Goal: Task Accomplishment & Management: Complete application form

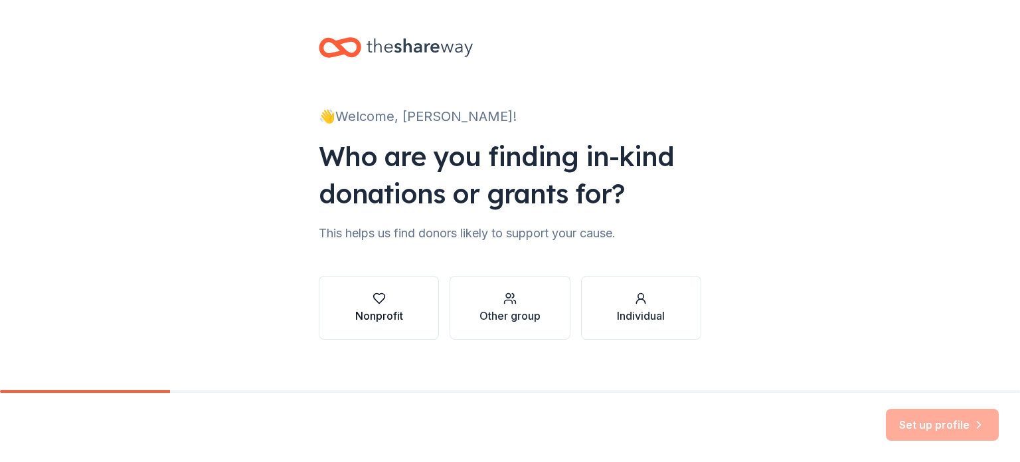
click at [394, 305] on div "Nonprofit" at bounding box center [379, 308] width 48 height 32
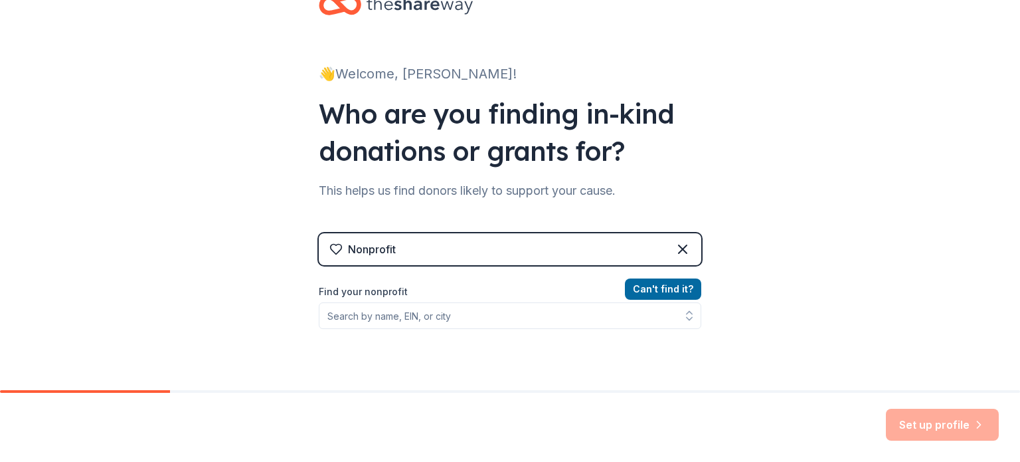
scroll to position [178, 0]
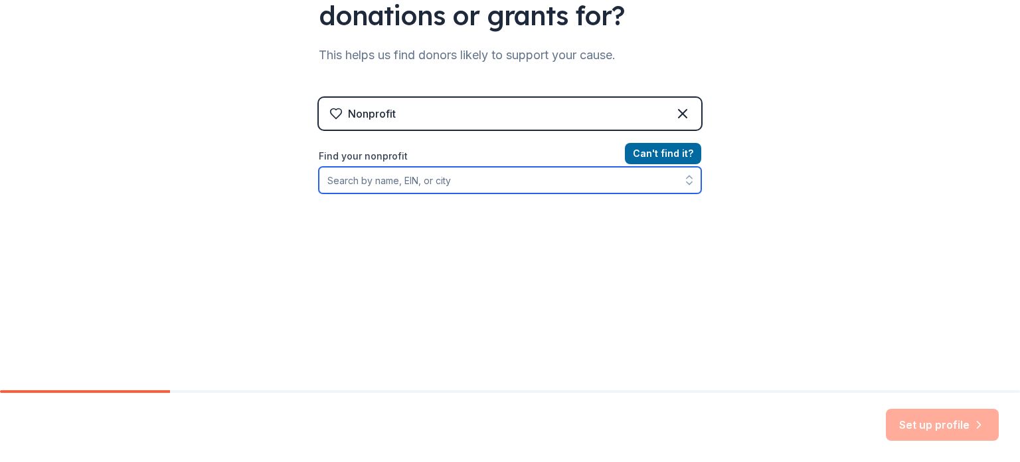
click at [420, 176] on input "Find your nonprofit" at bounding box center [510, 180] width 383 height 27
type input "[GEOGRAPHIC_DATA][DEMOGRAPHIC_DATA] [GEOGRAPHIC_DATA]"
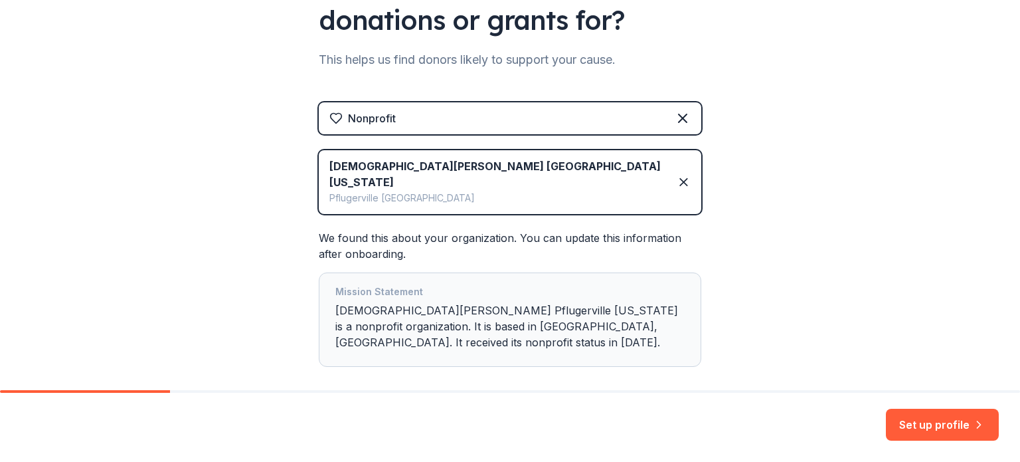
scroll to position [224, 0]
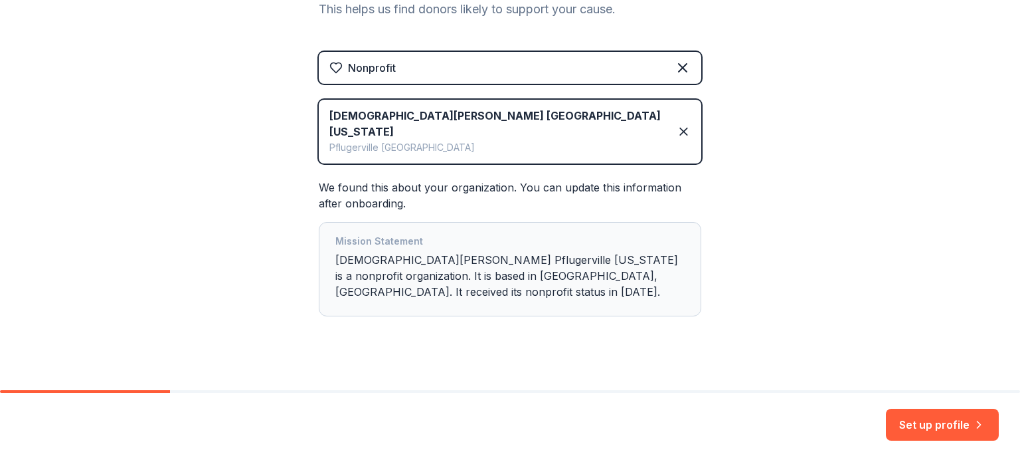
click at [937, 426] on button "Set up profile" at bounding box center [942, 425] width 113 height 32
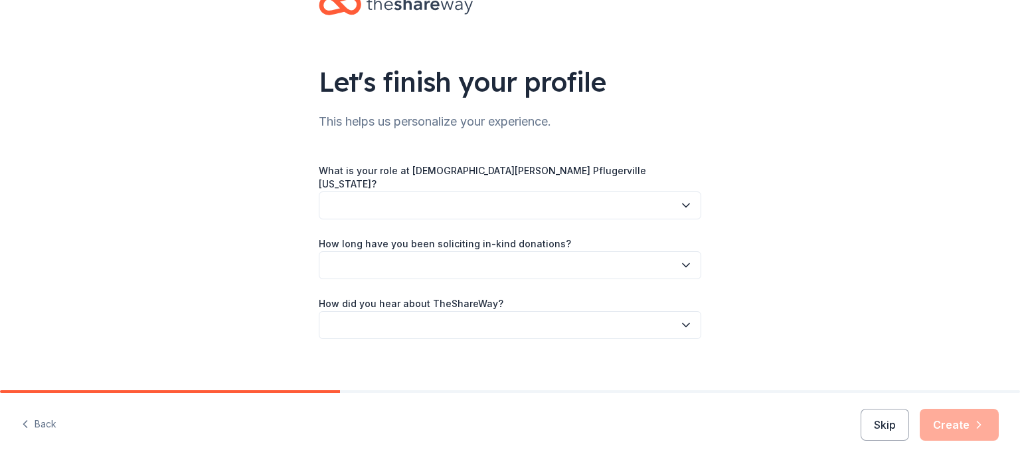
scroll to position [43, 0]
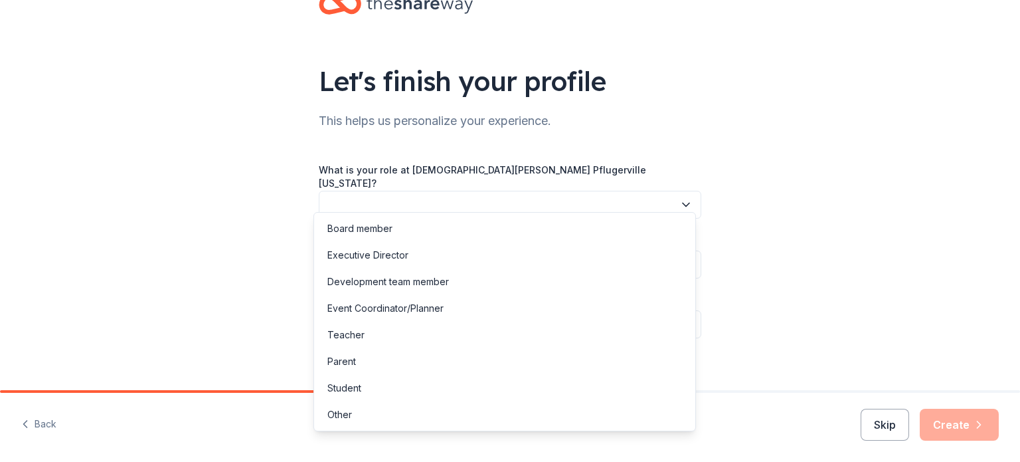
click at [468, 196] on button "button" at bounding box center [510, 205] width 383 height 28
click at [395, 306] on div "Event Coordinator/Planner" at bounding box center [385, 308] width 116 height 16
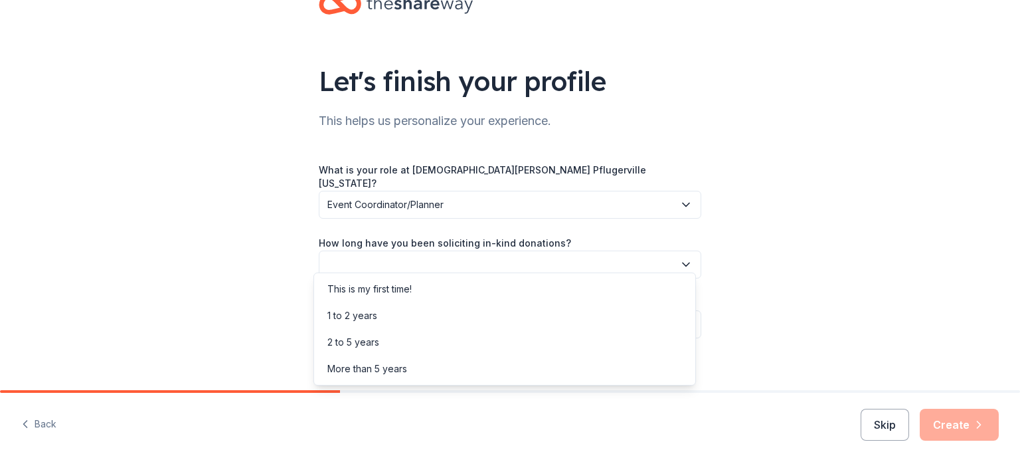
click at [410, 258] on button "button" at bounding box center [510, 264] width 383 height 28
click at [389, 286] on div "This is my first time!" at bounding box center [369, 289] width 84 height 16
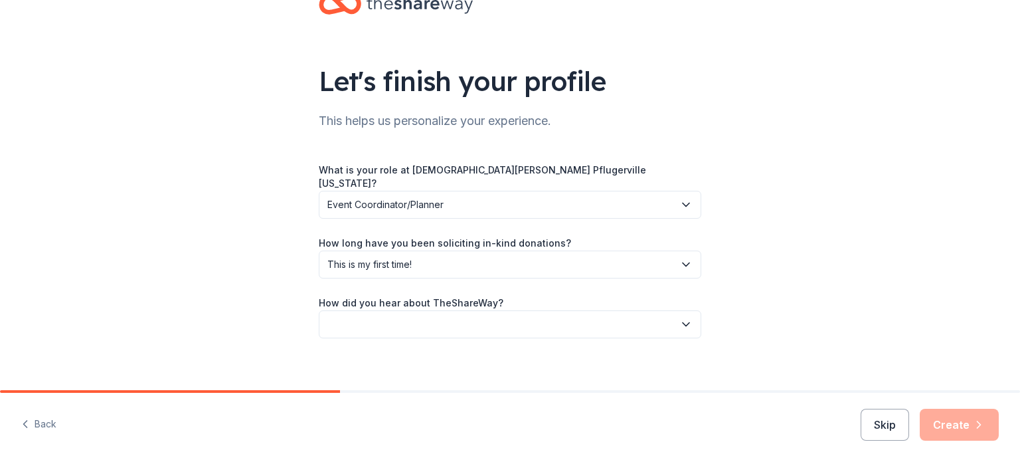
click at [402, 311] on button "button" at bounding box center [510, 324] width 383 height 28
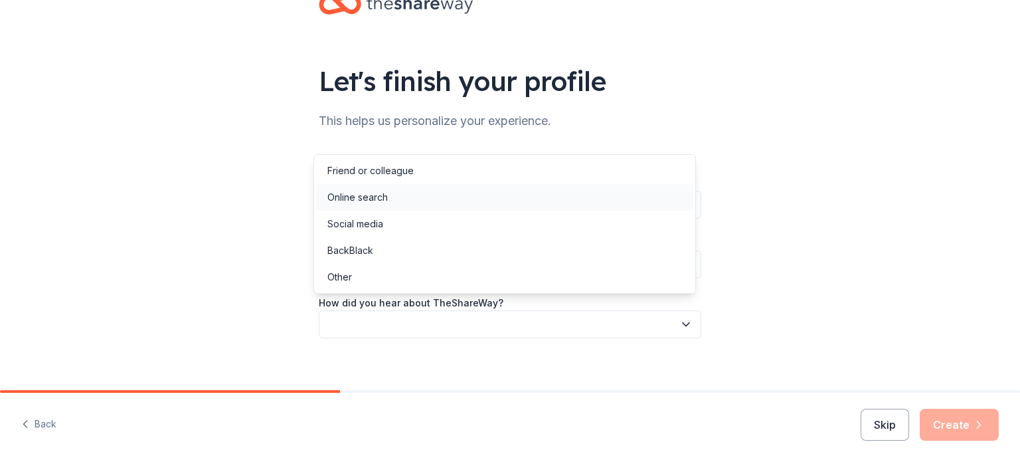
click at [363, 203] on div "Online search" at bounding box center [357, 197] width 60 height 16
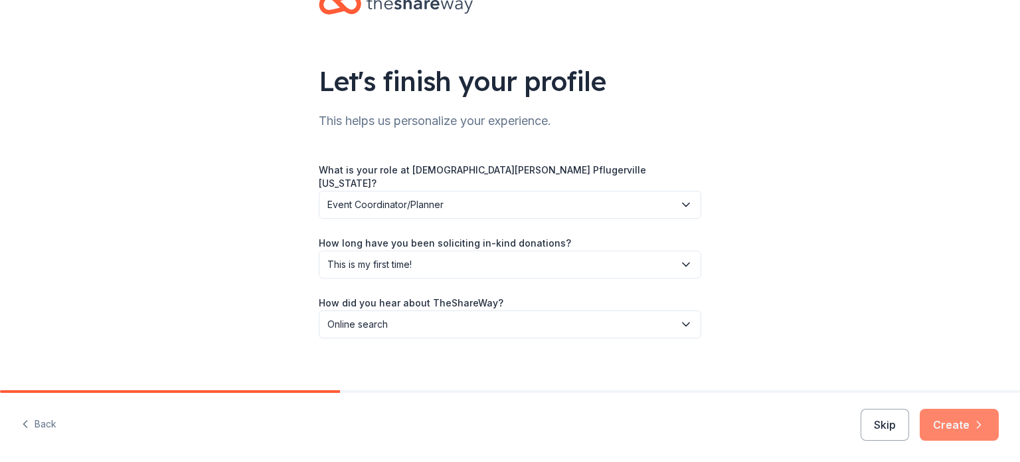
click at [951, 425] on button "Create" at bounding box center [959, 425] width 79 height 32
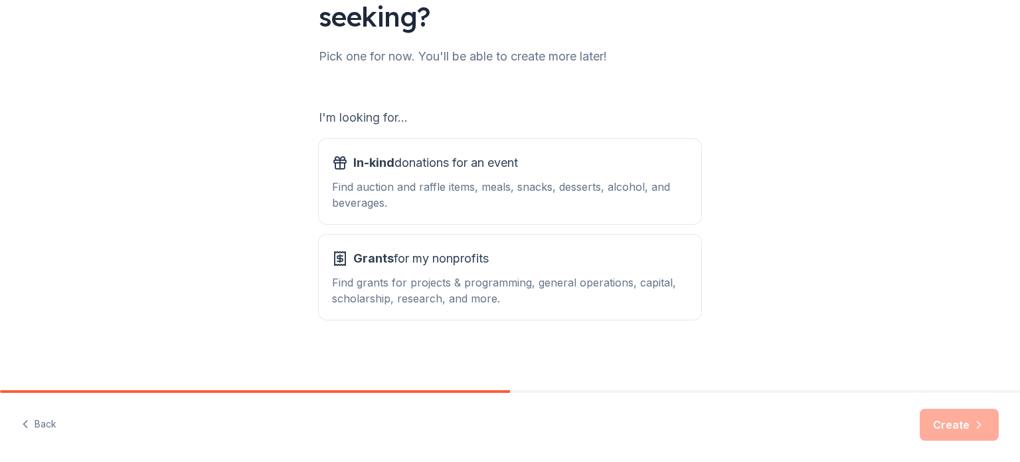
scroll to position [146, 0]
click at [498, 190] on div "Find auction and raffle items, meals, snacks, desserts, alcohol, and beverages." at bounding box center [510, 193] width 356 height 32
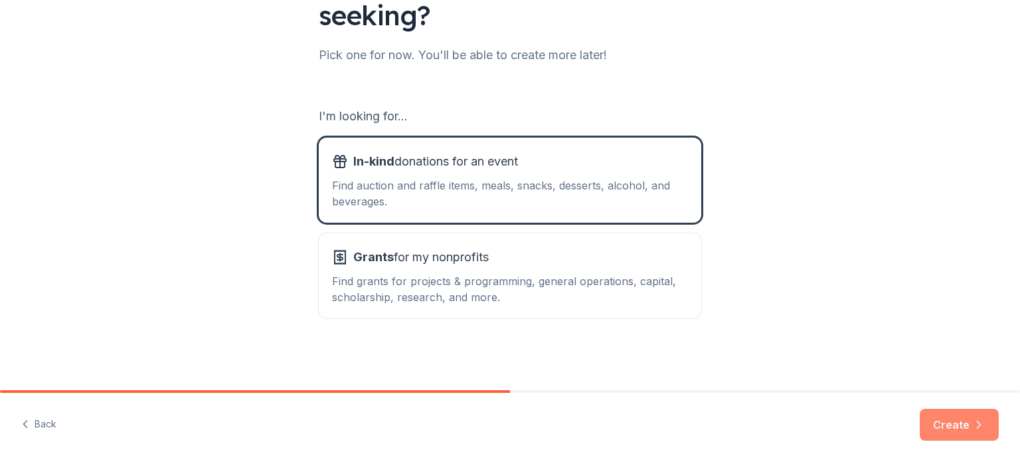
click at [959, 427] on button "Create" at bounding box center [959, 425] width 79 height 32
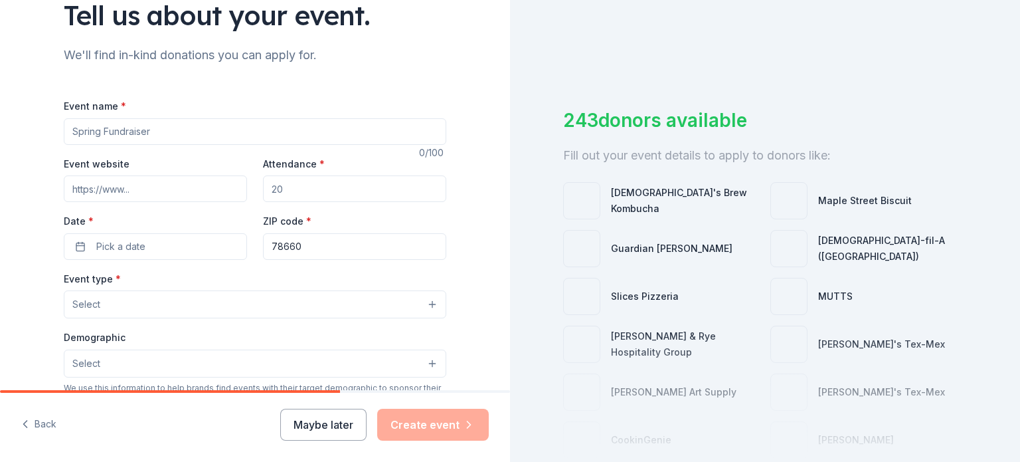
scroll to position [110, 0]
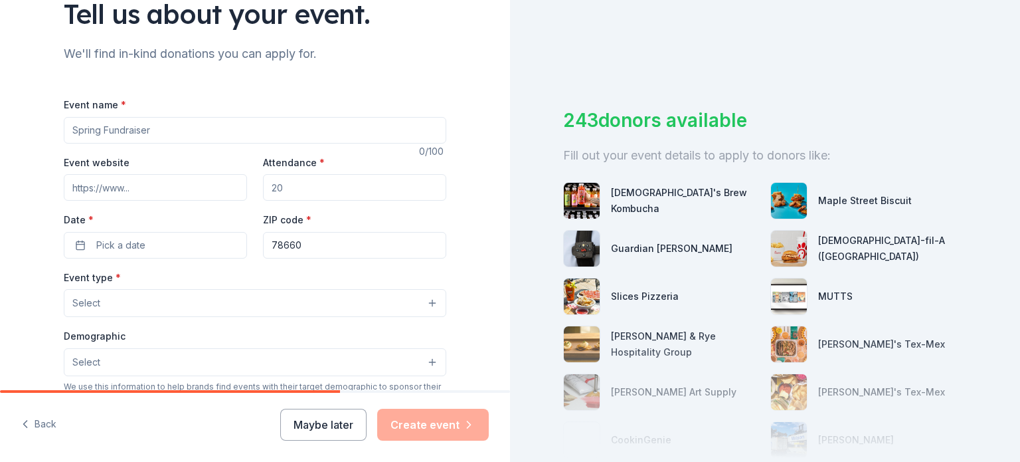
click at [130, 130] on input "Event name *" at bounding box center [255, 130] width 383 height 27
type input "Fiesta!"
click at [112, 194] on input "Event website" at bounding box center [155, 187] width 183 height 27
paste input "https://stelizabethpf.org/fiesta"
type input "https://stelizabethpf.org/fiesta"
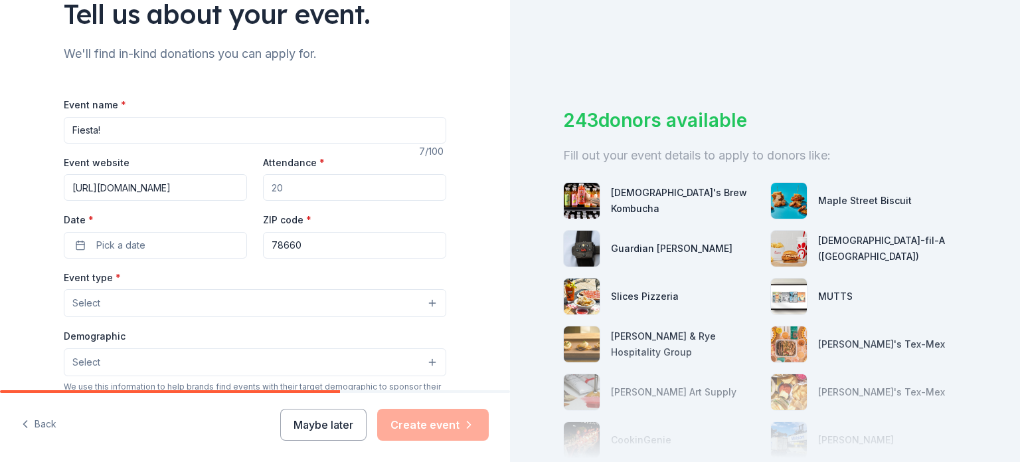
click at [300, 195] on input "Attendance *" at bounding box center [354, 187] width 183 height 27
type input "4500"
click at [361, 217] on div "ZIP code * 78660" at bounding box center [354, 234] width 183 height 47
click at [138, 243] on span "Pick a date" at bounding box center [120, 245] width 49 height 16
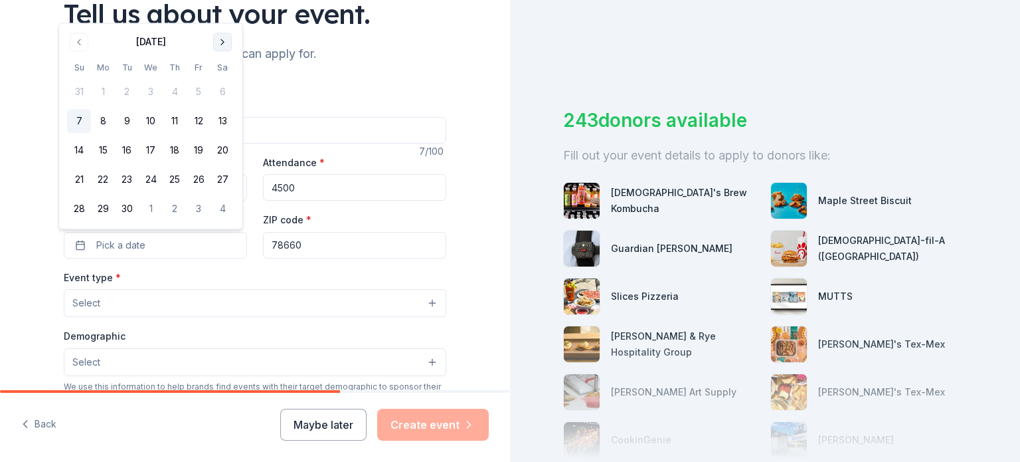
click at [224, 38] on button "Go to next month" at bounding box center [222, 42] width 19 height 19
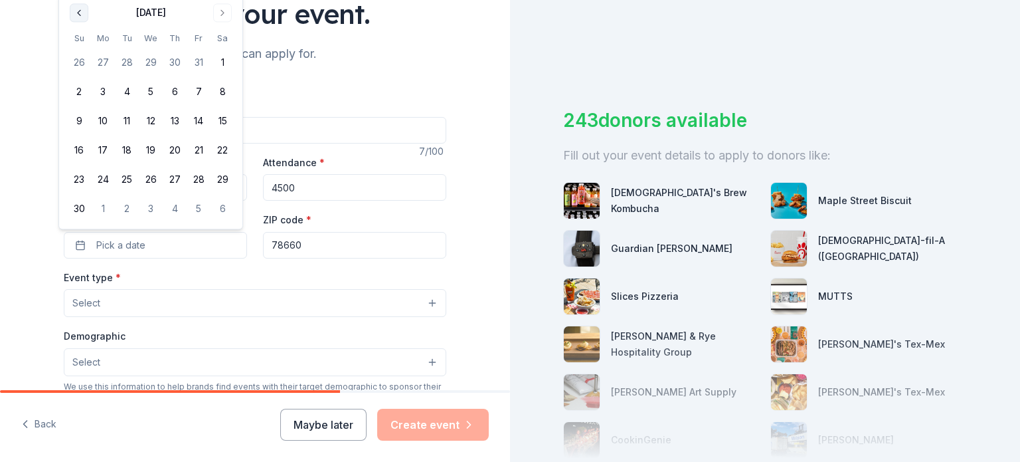
click at [79, 15] on button "Go to previous month" at bounding box center [79, 12] width 19 height 19
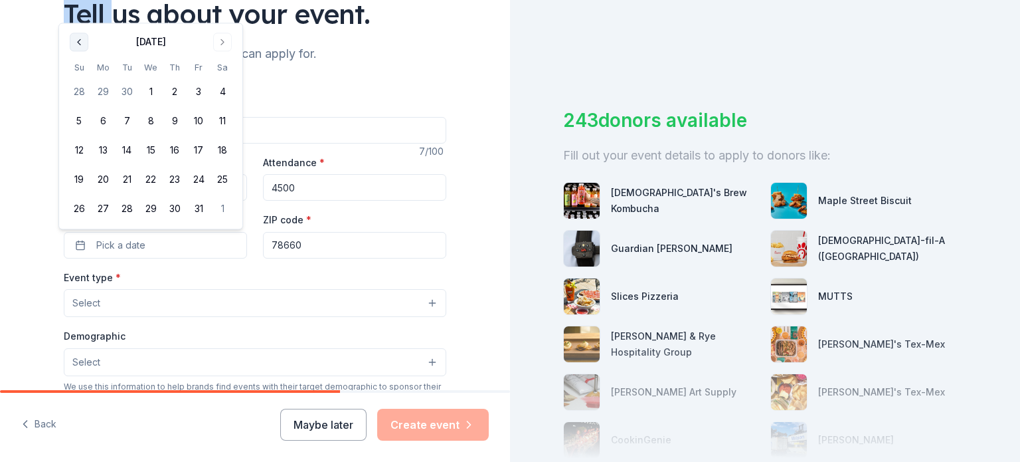
click at [79, 15] on div "Tell us about your event." at bounding box center [255, 13] width 383 height 37
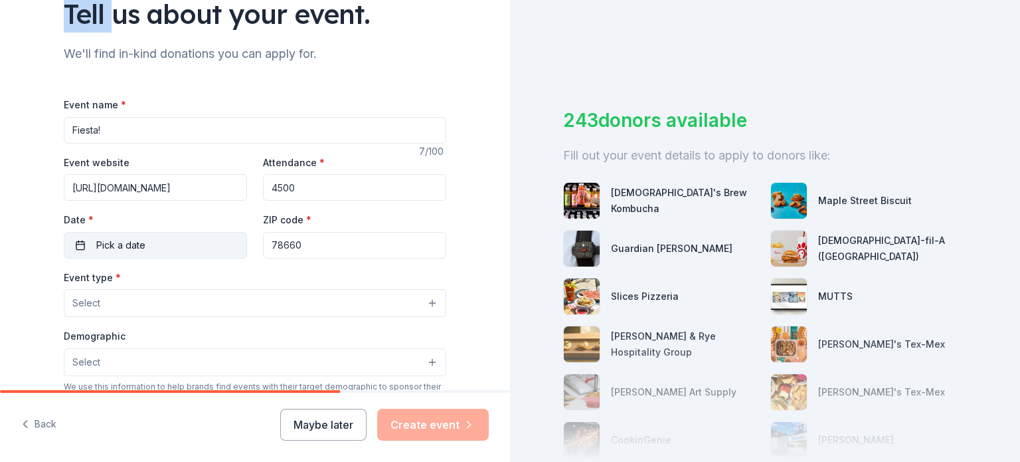
click at [120, 253] on button "Pick a date" at bounding box center [155, 245] width 183 height 27
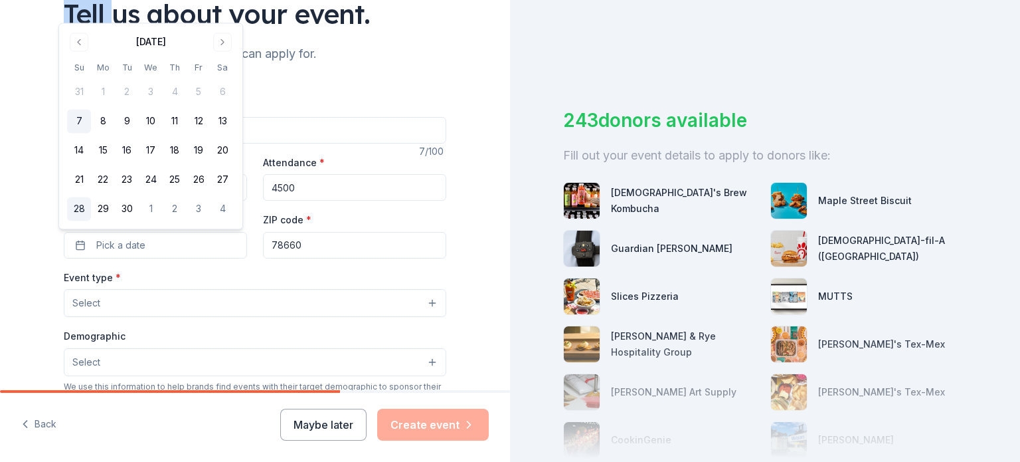
click at [80, 206] on button "28" at bounding box center [79, 209] width 24 height 24
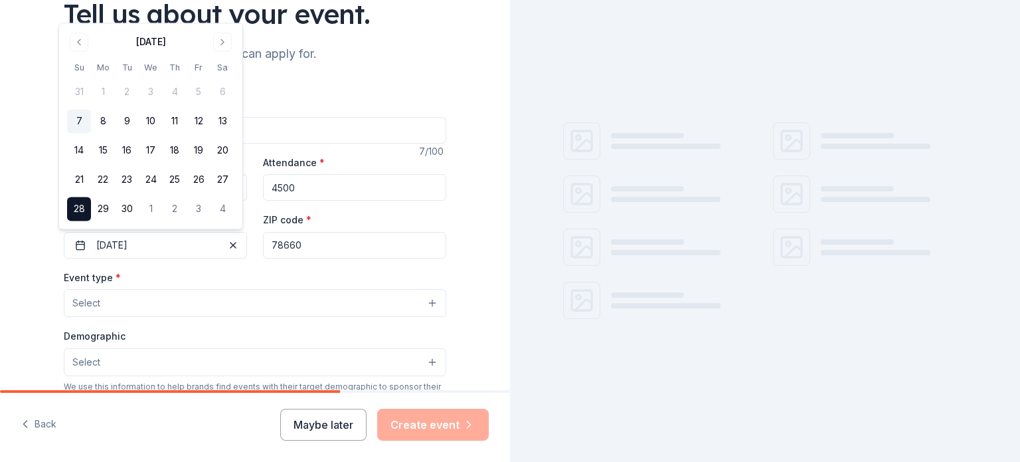
click at [162, 281] on div "Event type * Select" at bounding box center [255, 293] width 383 height 48
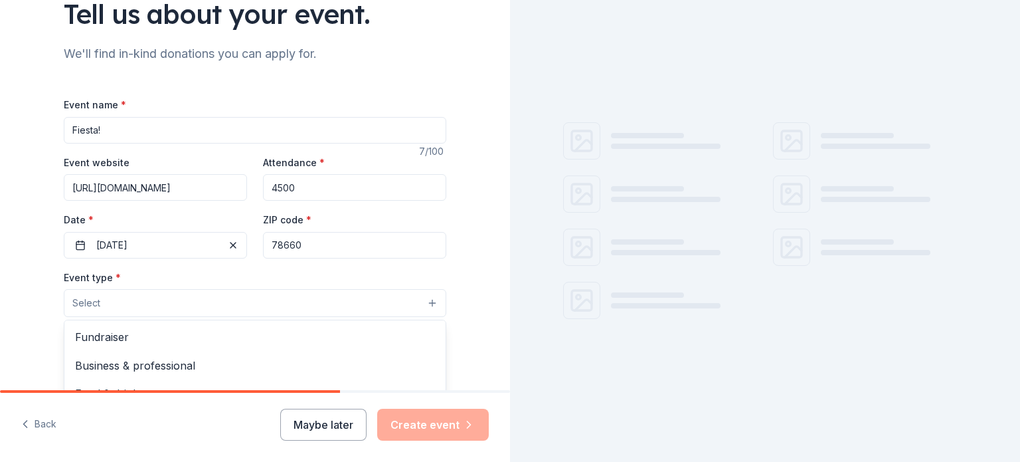
click at [165, 299] on button "Select" at bounding box center [255, 303] width 383 height 28
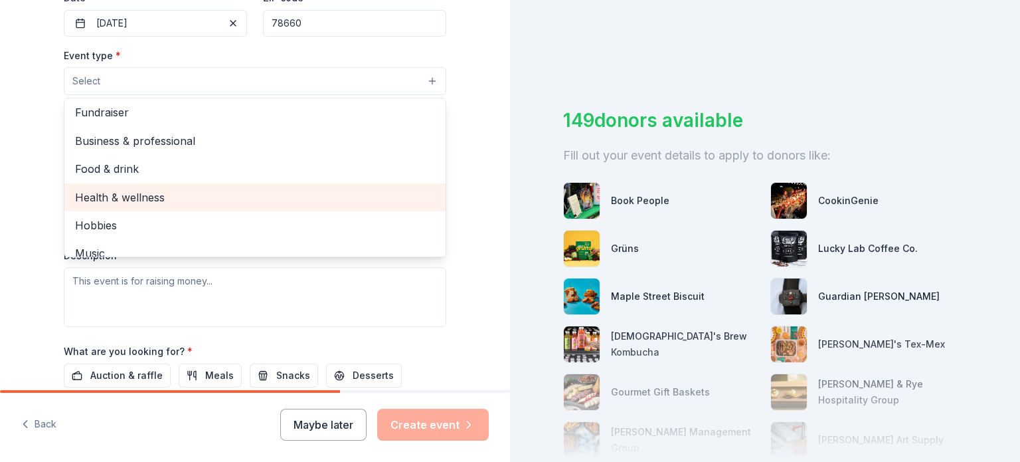
scroll to position [0, 0]
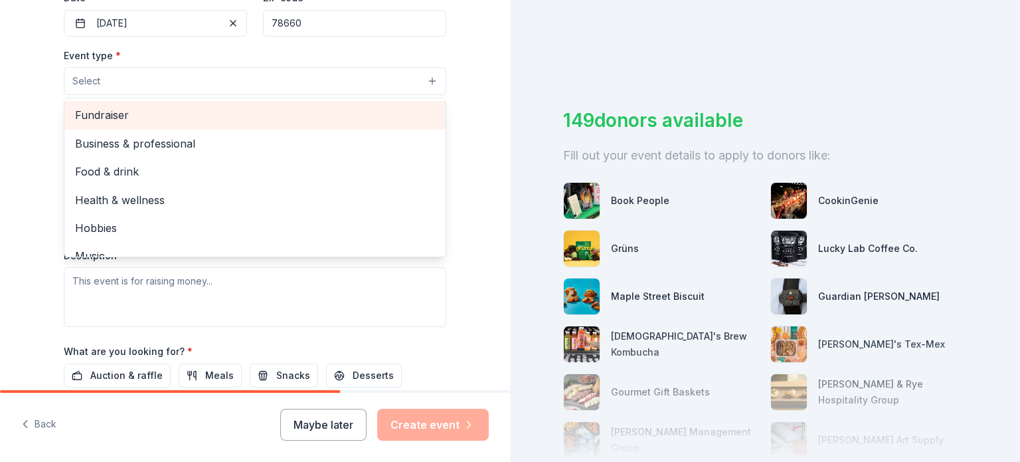
click at [89, 118] on span "Fundraiser" at bounding box center [255, 114] width 360 height 17
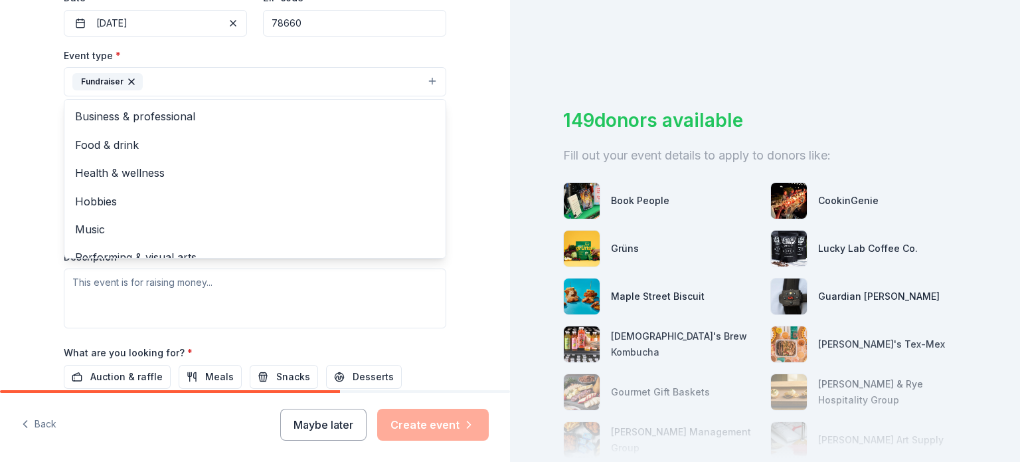
click at [474, 107] on div "Tell us about your event. We'll find in-kind donations you can apply for. Event…" at bounding box center [255, 110] width 510 height 885
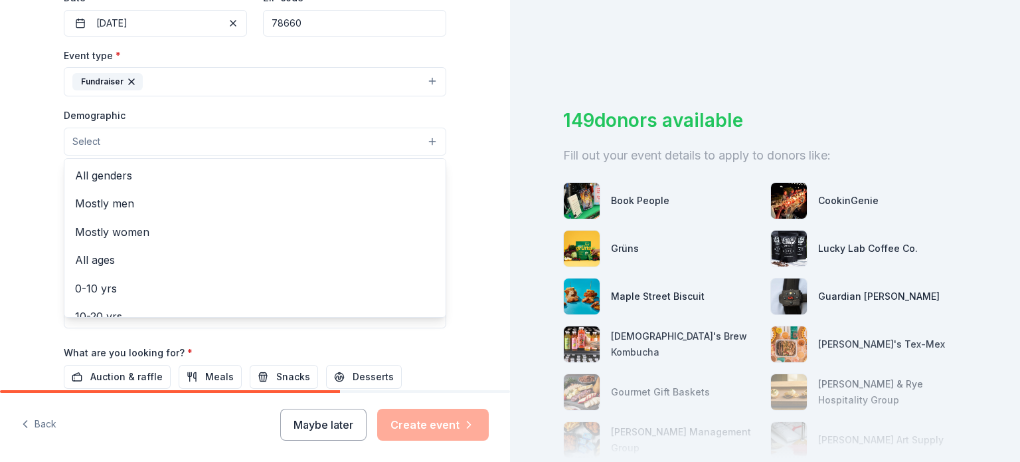
click at [90, 145] on span "Select" at bounding box center [86, 142] width 28 height 16
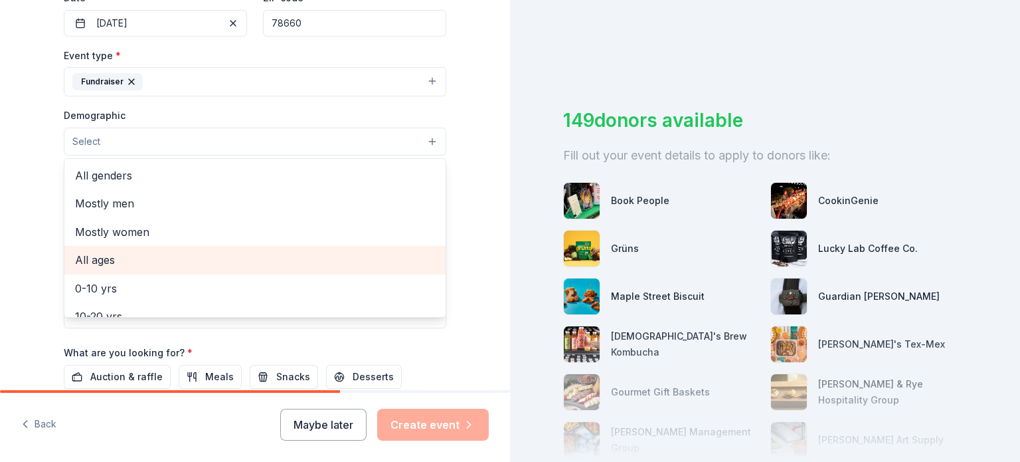
click at [120, 253] on span "All ages" at bounding box center [255, 259] width 360 height 17
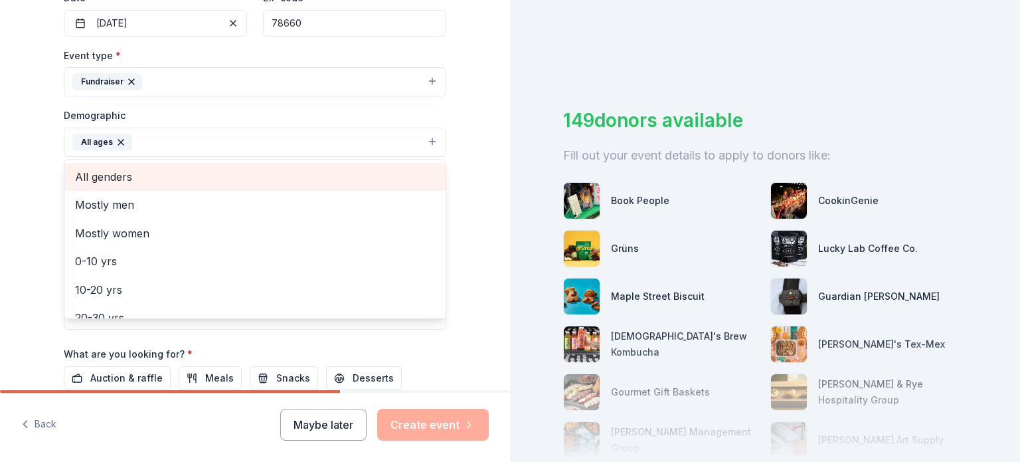
click at [125, 185] on div "All genders" at bounding box center [254, 177] width 381 height 28
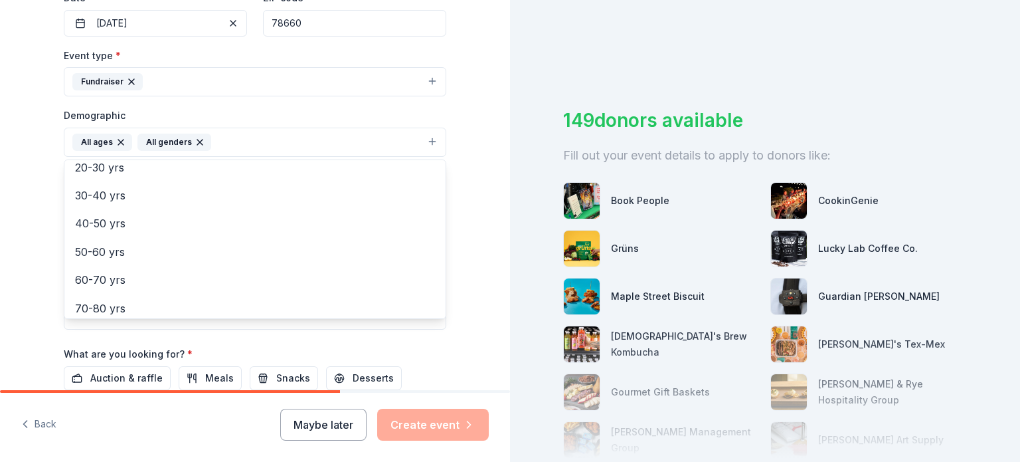
scroll to position [157, 0]
click at [19, 232] on div "Tell us about your event. We'll find in-kind donations you can apply for. Event…" at bounding box center [255, 111] width 510 height 887
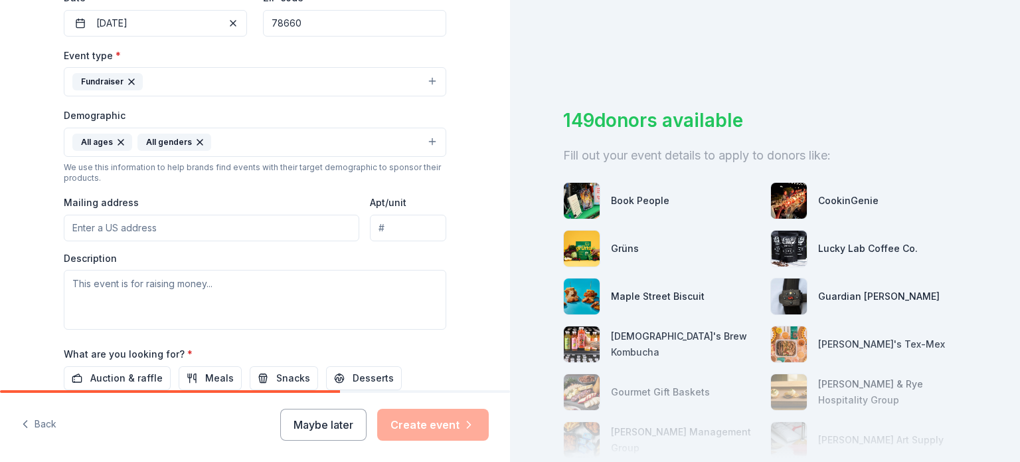
click at [176, 233] on input "Mailing address" at bounding box center [212, 228] width 296 height 27
paste input "1520 N. Railroad Ave. Pflugerville, TX 78660"
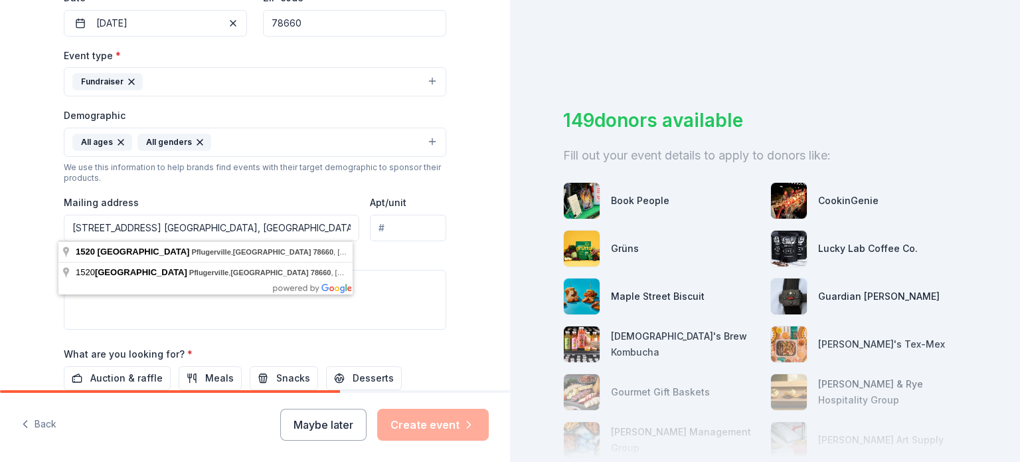
type input "1520 N. Railroad Ave. Pflugerville, TX 78660"
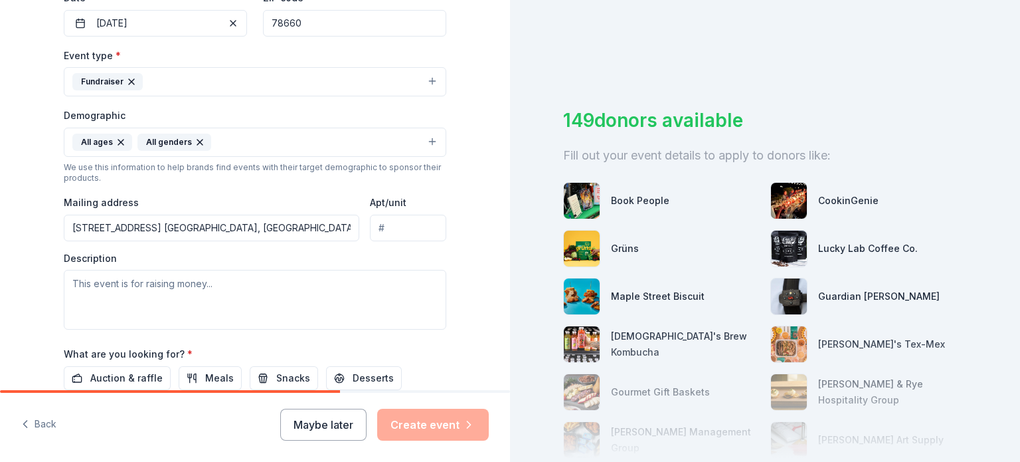
click at [199, 201] on div "Mailing address 1520 N. Railroad Ave. Pflugerville, TX 78660" at bounding box center [212, 217] width 296 height 47
click at [166, 298] on textarea at bounding box center [255, 300] width 383 height 60
paste textarea "Hello! My name is Matt and I am submitting a request on behalf of the St. Eliza…"
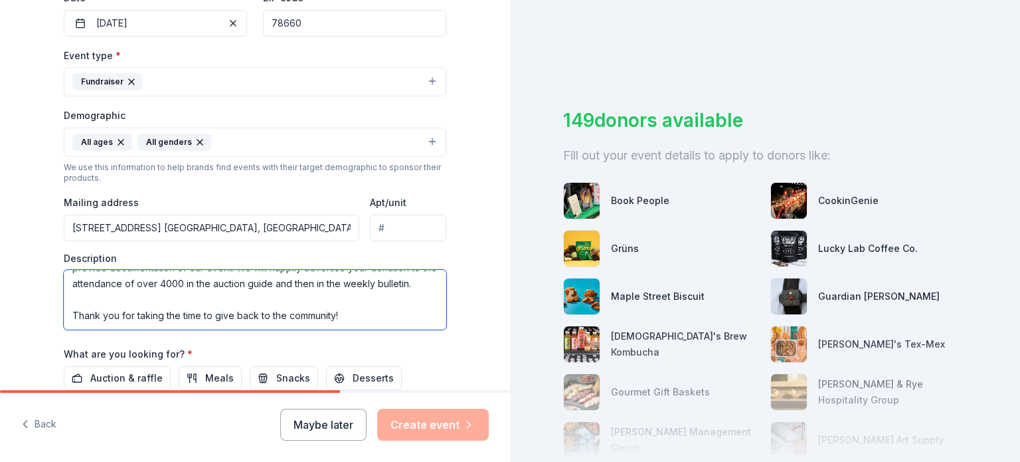
scroll to position [239, 0]
click at [80, 296] on textarea "Hello! My name is Matt and I am submitting a request on behalf of the St. Eliza…" at bounding box center [255, 300] width 383 height 60
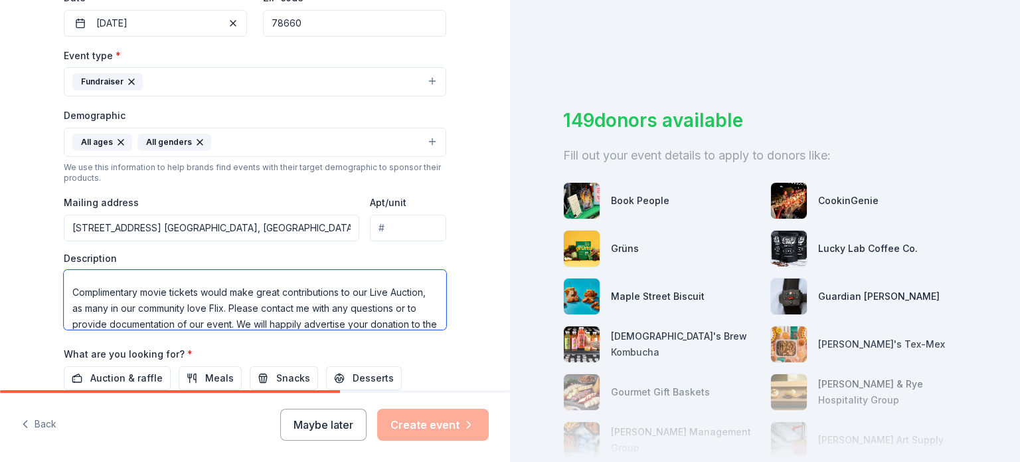
scroll to position [172, 0]
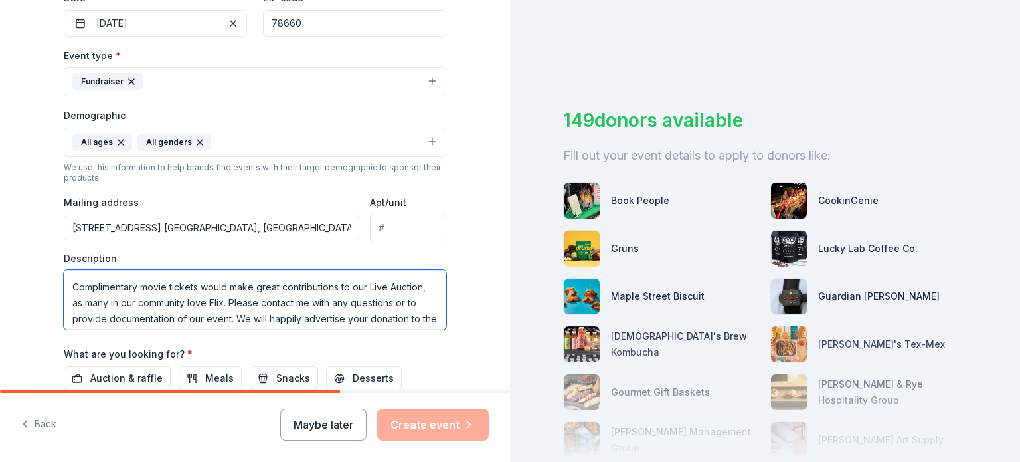
drag, startPoint x: 193, startPoint y: 286, endPoint x: 66, endPoint y: 293, distance: 126.4
click at [66, 293] on textarea "Hello! My name is Matt and I am submitting a request on behalf of the St. Eliza…" at bounding box center [255, 300] width 383 height 60
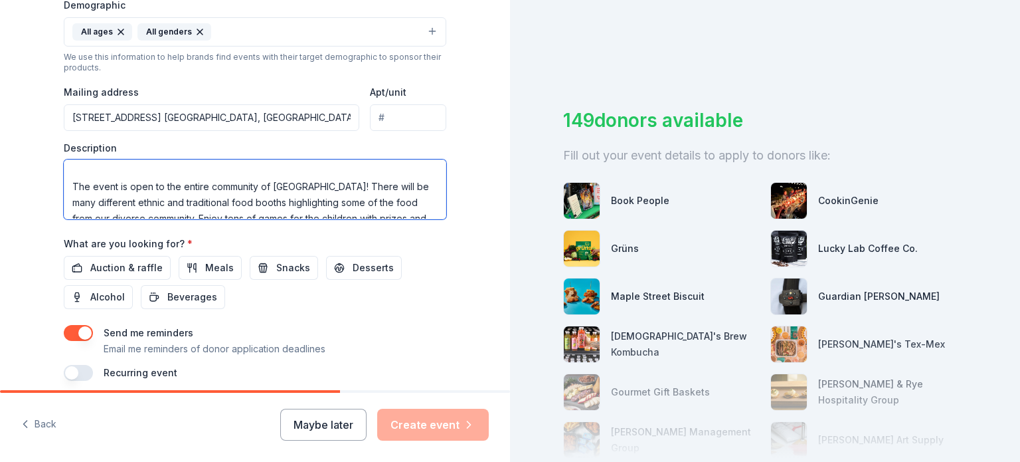
scroll to position [110, 0]
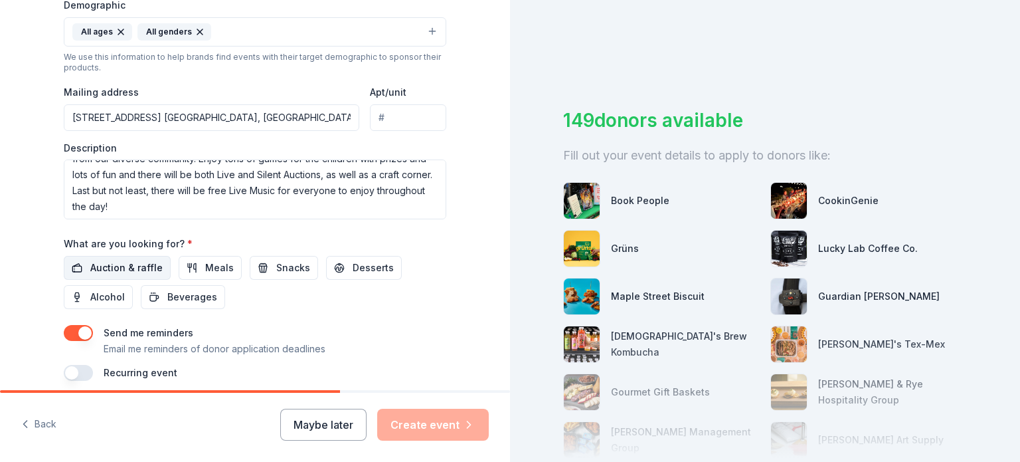
click at [116, 262] on span "Auction & raffle" at bounding box center [126, 268] width 72 height 16
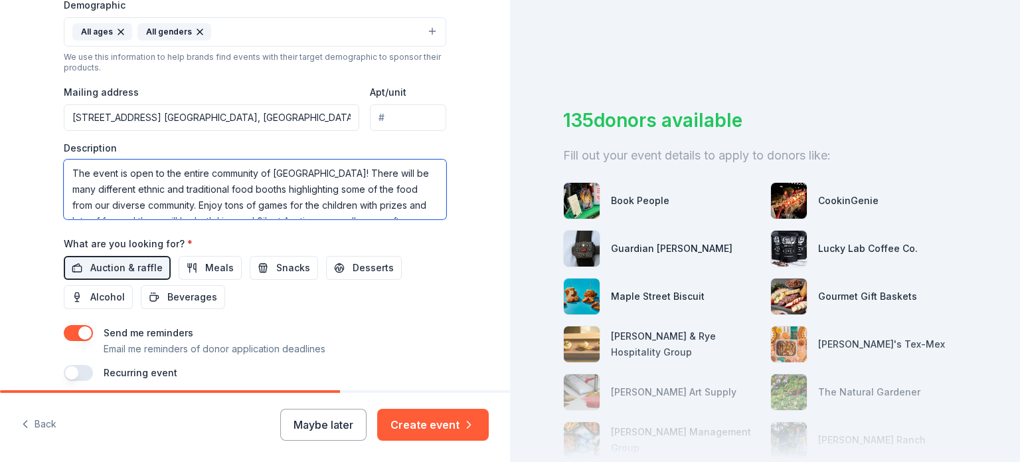
scroll to position [174, 0]
click at [153, 191] on textarea "Hello! My name is Matt and I am submitting a request on behalf of the St. Eliza…" at bounding box center [255, 189] width 383 height 60
drag, startPoint x: 170, startPoint y: 189, endPoint x: 66, endPoint y: 175, distance: 104.6
click at [66, 175] on textarea "Hello! My name is Matt and I am submitting a request on behalf of the St. Eliza…" at bounding box center [255, 189] width 383 height 60
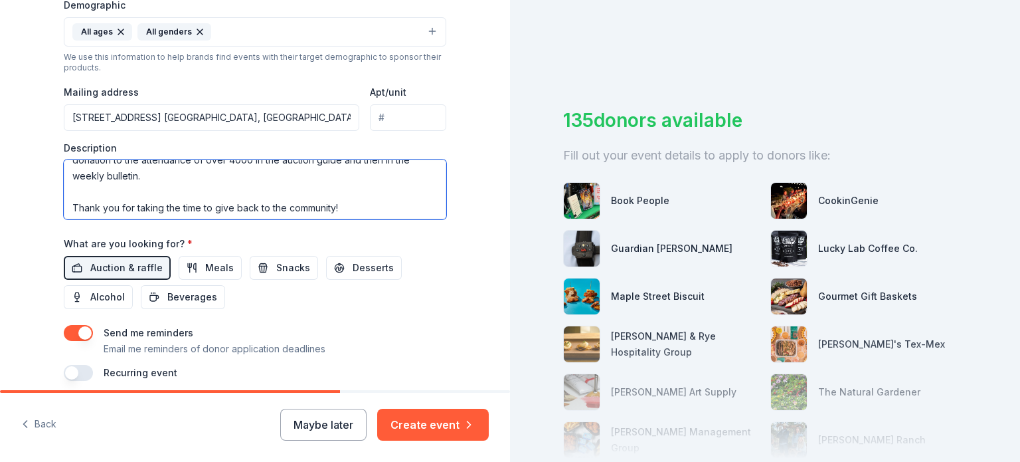
scroll to position [223, 0]
type textarea "Hello! My name is Matt and I am submitting a request on behalf of the St. Eliza…"
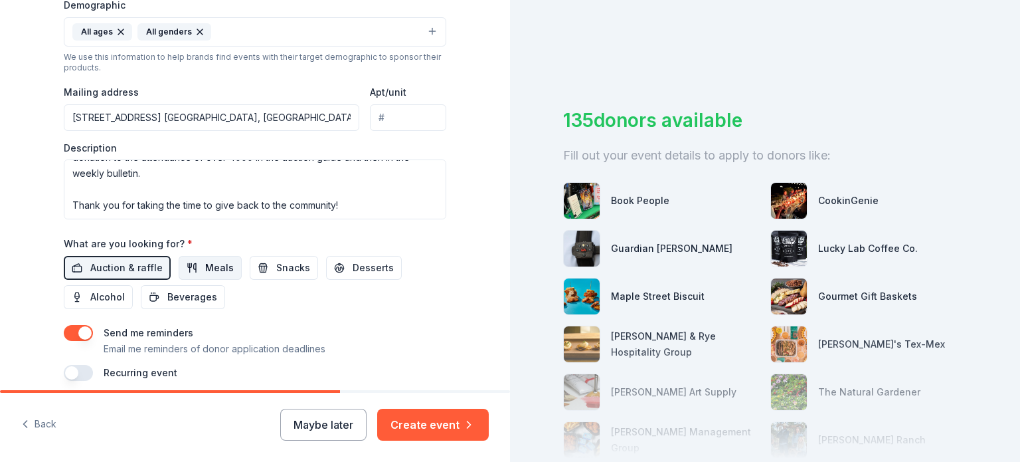
click at [205, 265] on span "Meals" at bounding box center [219, 268] width 29 height 16
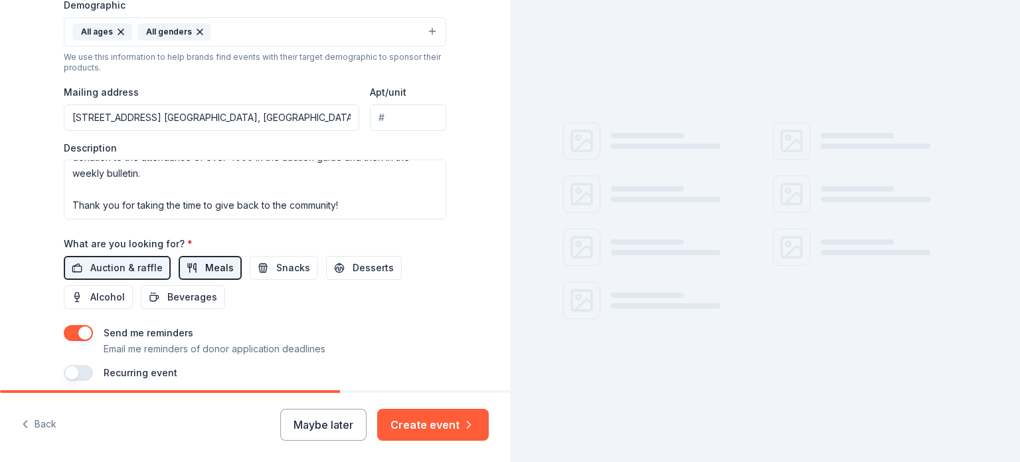
click at [205, 264] on span "Meals" at bounding box center [219, 268] width 29 height 16
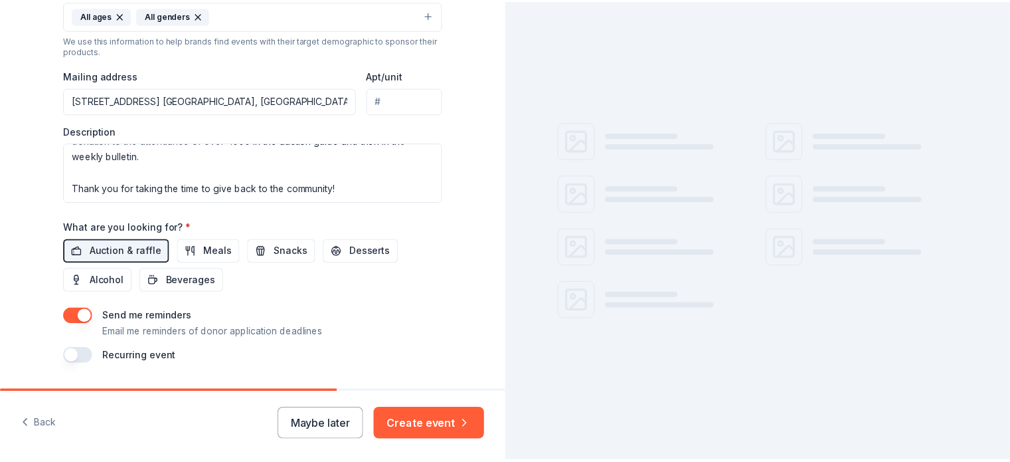
scroll to position [496, 0]
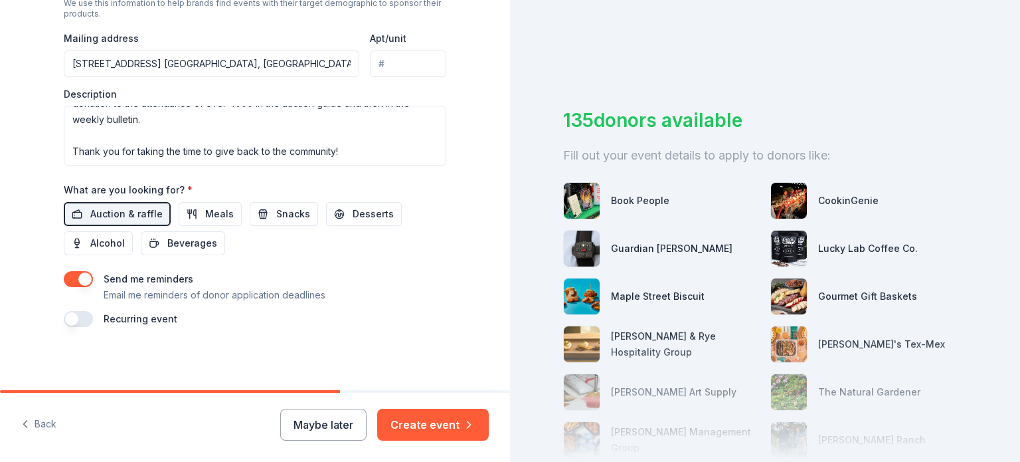
click at [85, 278] on button "button" at bounding box center [78, 279] width 29 height 16
click at [430, 422] on button "Create event" at bounding box center [433, 425] width 112 height 32
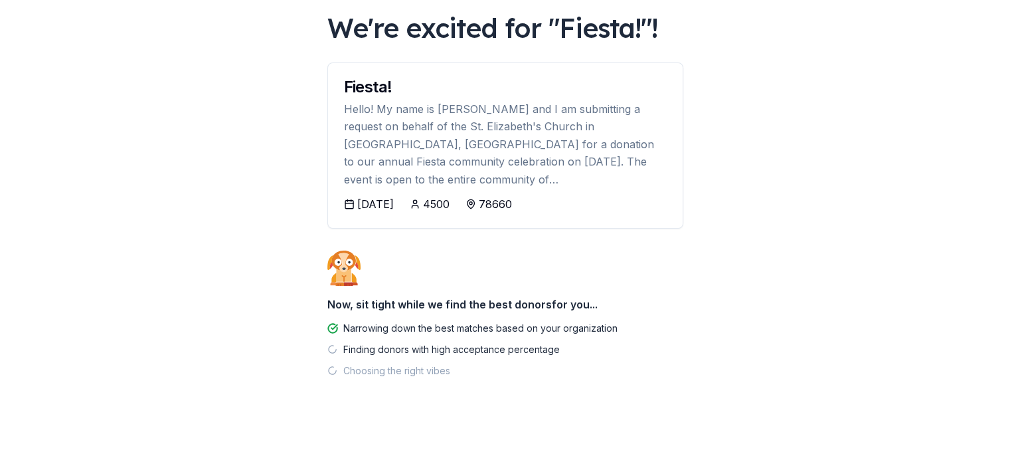
scroll to position [80, 0]
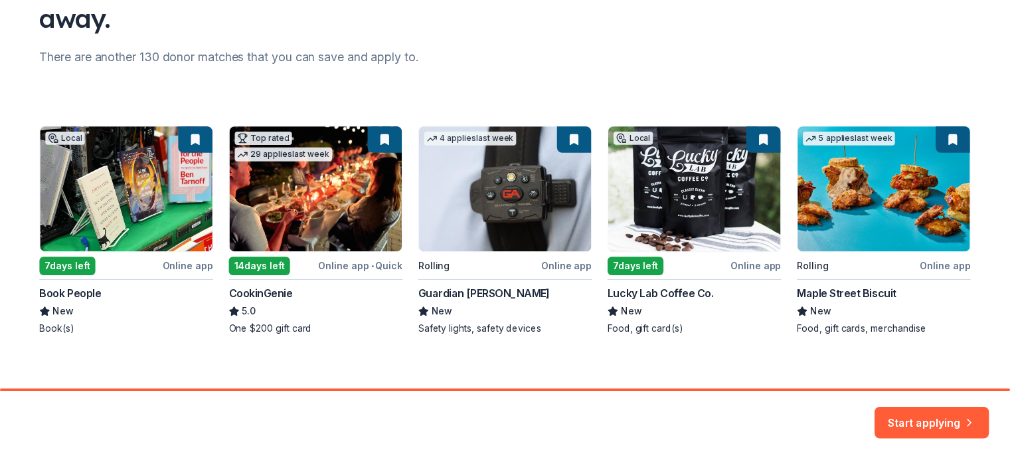
scroll to position [155, 0]
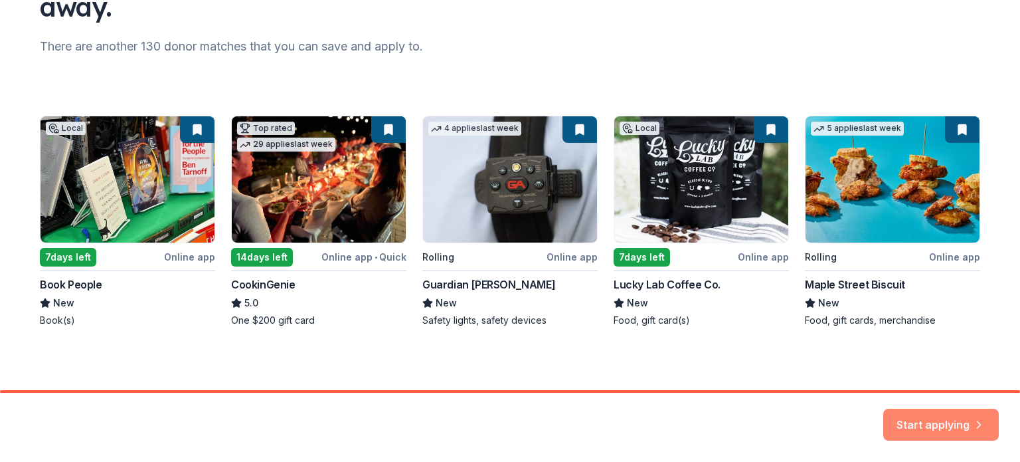
click at [934, 421] on button "Start applying" at bounding box center [941, 417] width 116 height 32
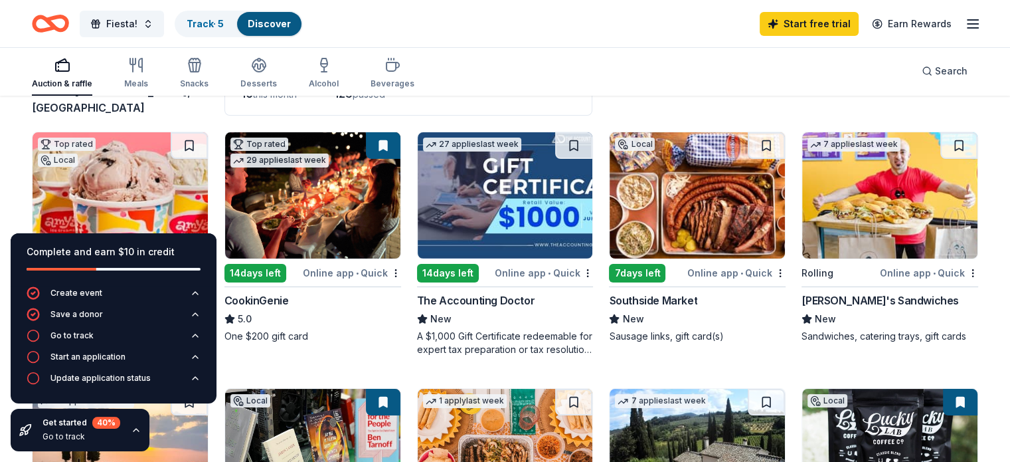
scroll to position [110, 0]
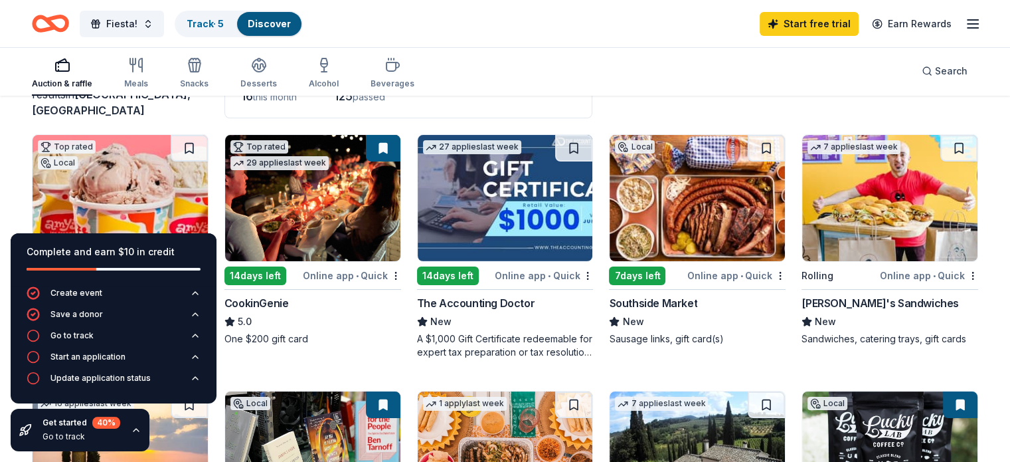
click at [139, 189] on img at bounding box center [120, 198] width 175 height 126
click at [134, 428] on icon "button" at bounding box center [136, 429] width 5 height 3
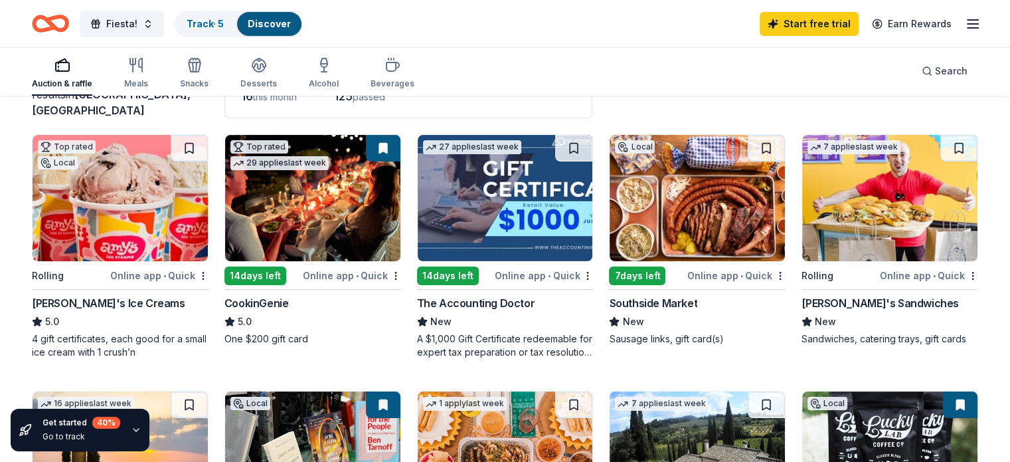
click at [306, 205] on img at bounding box center [312, 198] width 175 height 126
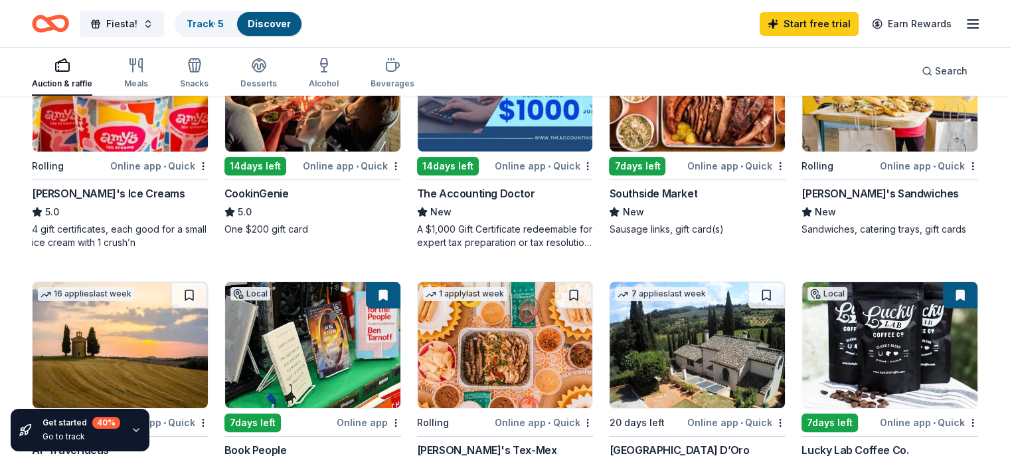
scroll to position [221, 0]
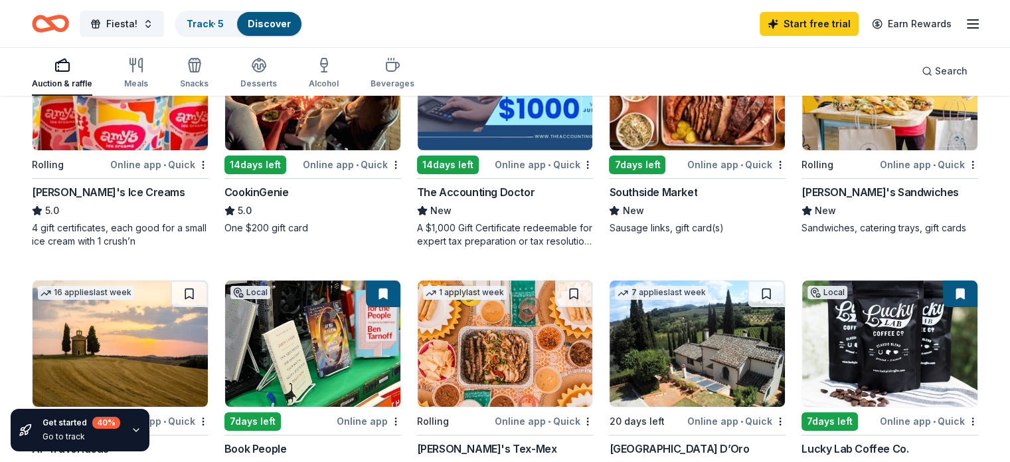
click at [701, 125] on img at bounding box center [697, 87] width 175 height 126
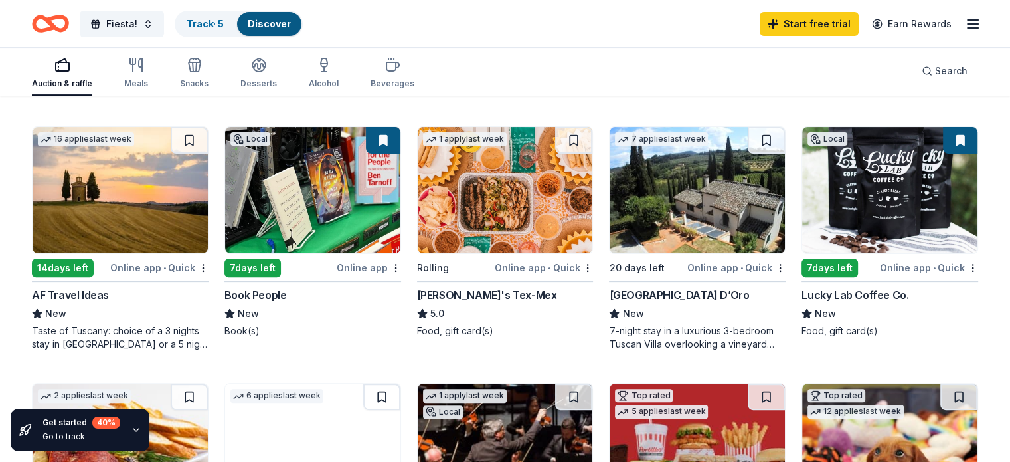
scroll to position [442, 0]
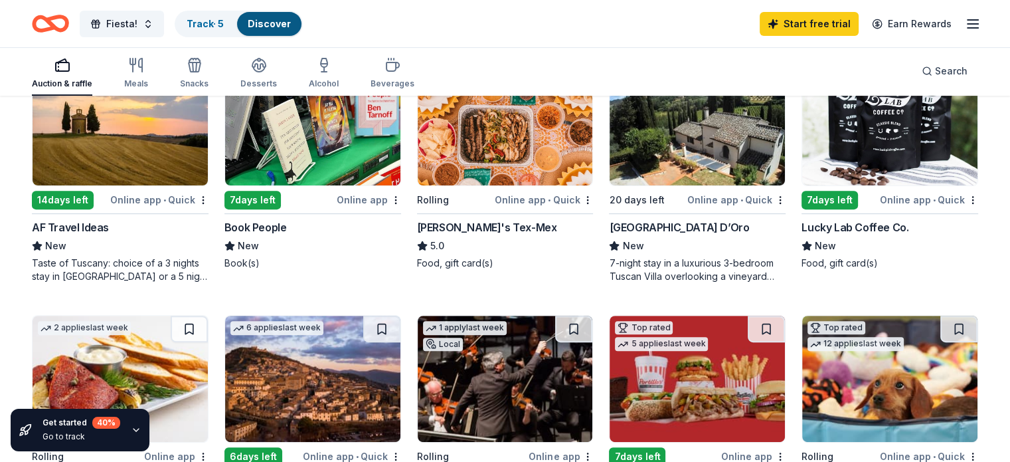
click at [489, 153] on img at bounding box center [505, 122] width 175 height 126
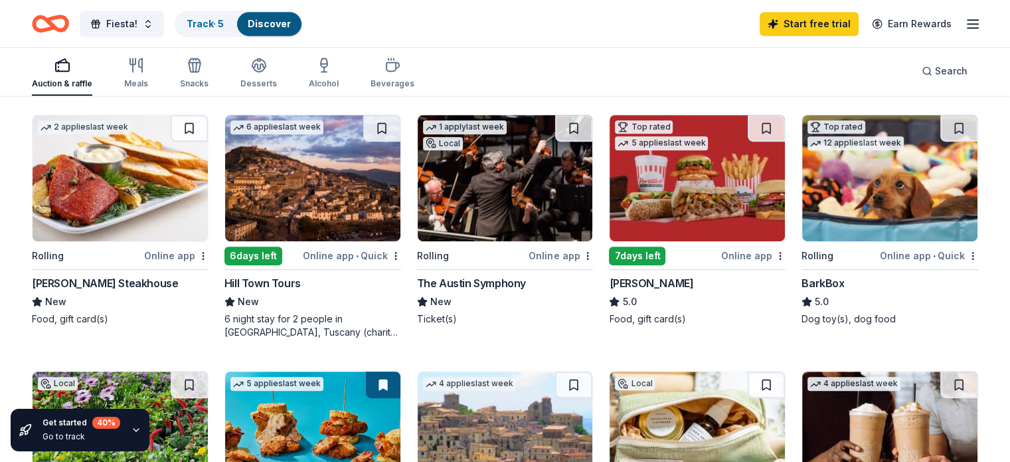
scroll to position [664, 0]
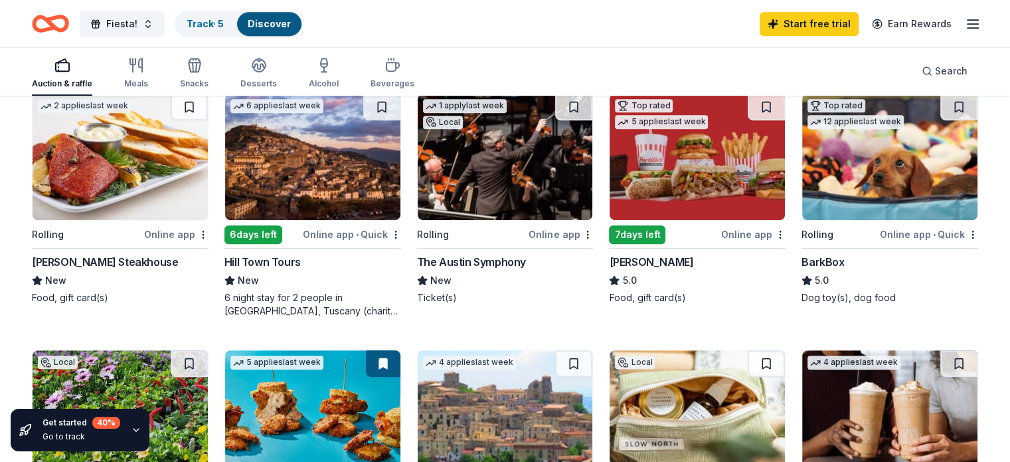
click at [514, 175] on img at bounding box center [505, 157] width 175 height 126
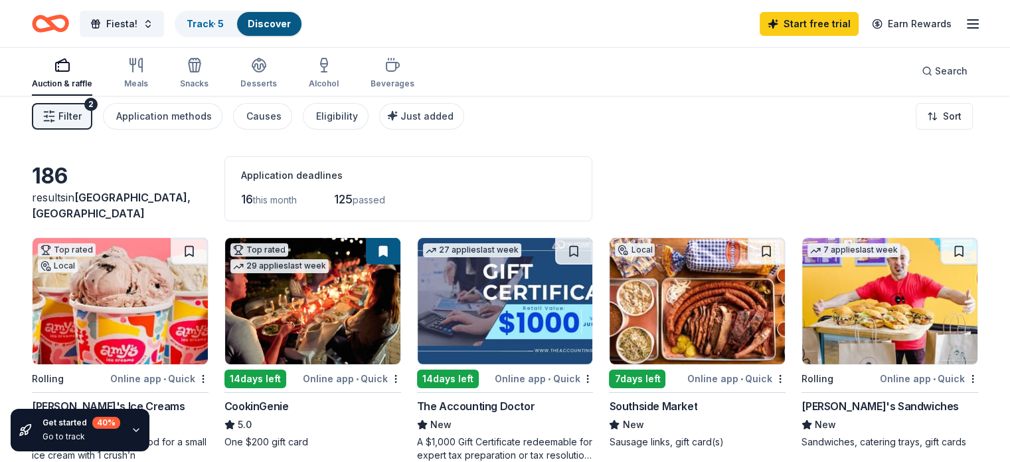
scroll to position [0, 0]
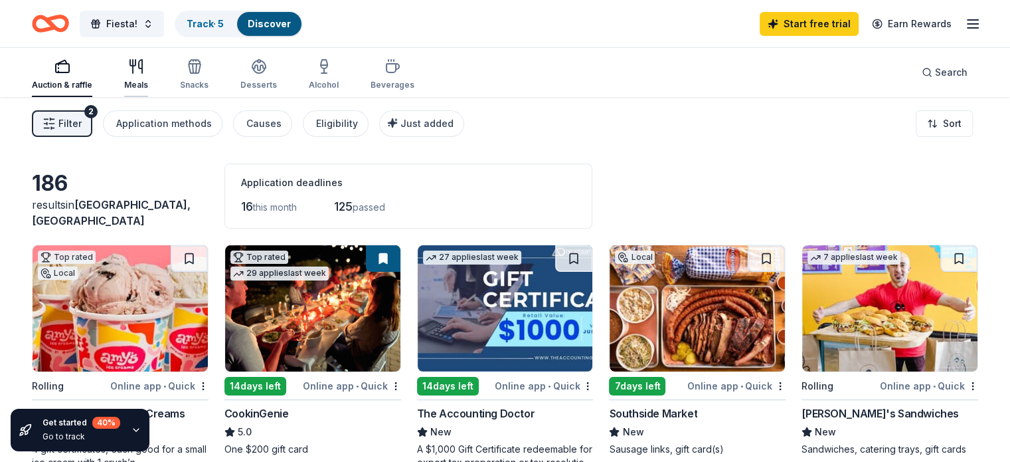
click at [148, 85] on div "Meals" at bounding box center [136, 85] width 24 height 11
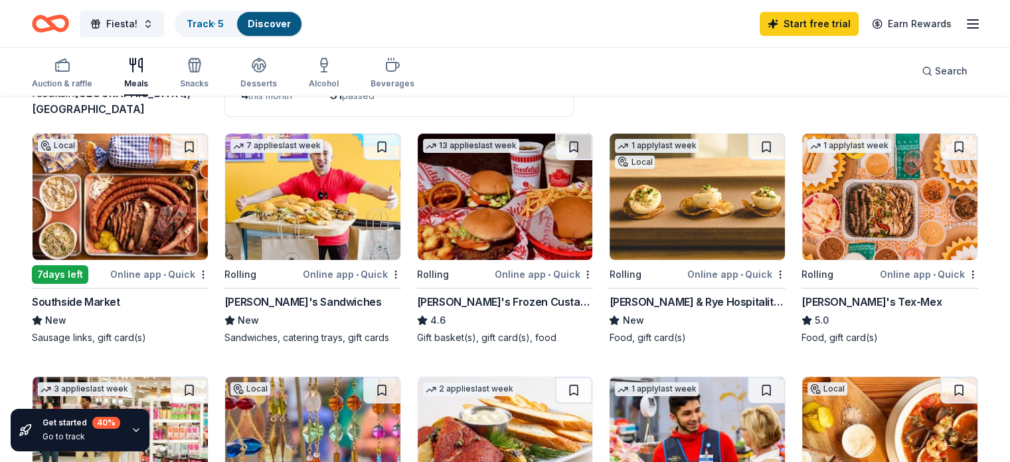
scroll to position [110, 0]
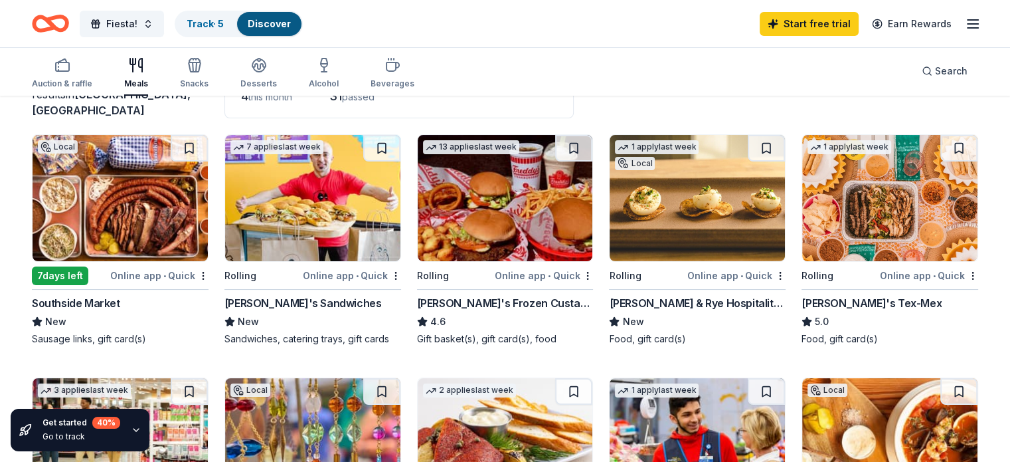
click at [498, 227] on img at bounding box center [505, 198] width 175 height 126
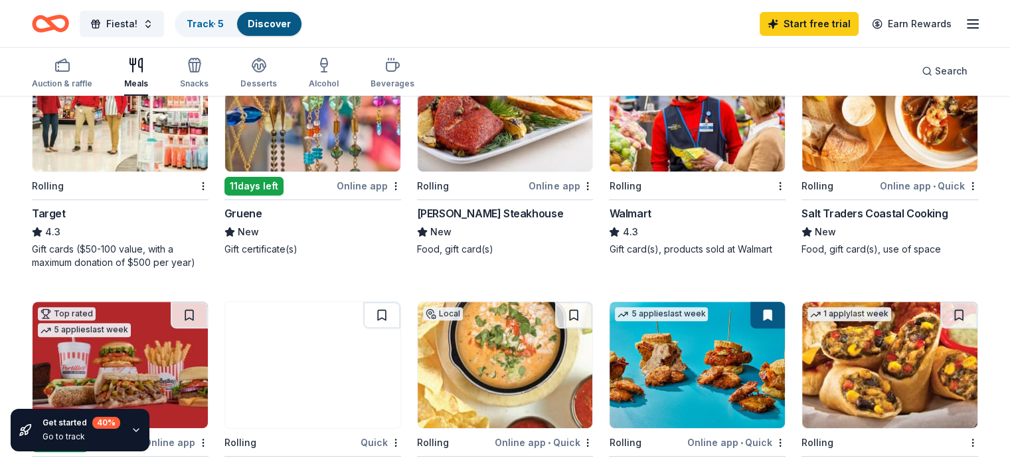
scroll to position [442, 0]
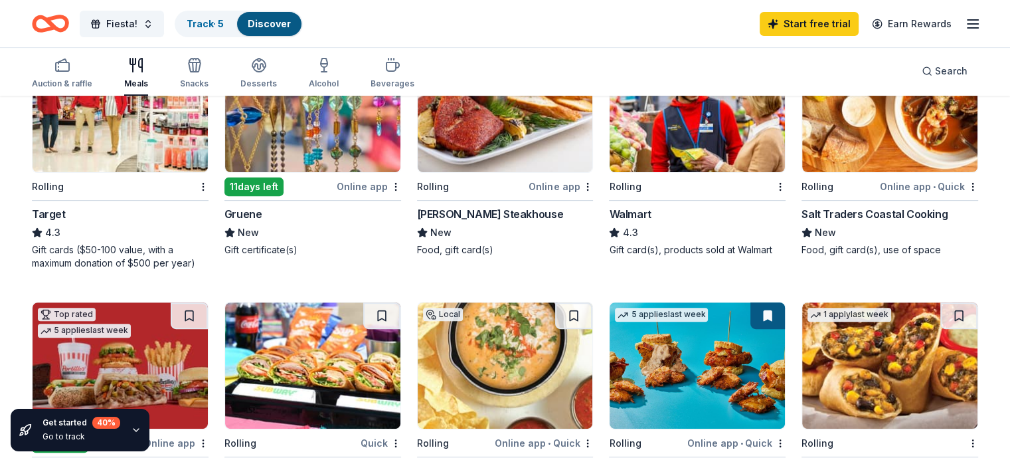
click at [122, 147] on img at bounding box center [120, 109] width 175 height 126
click at [66, 21] on icon "Home" at bounding box center [56, 23] width 21 height 13
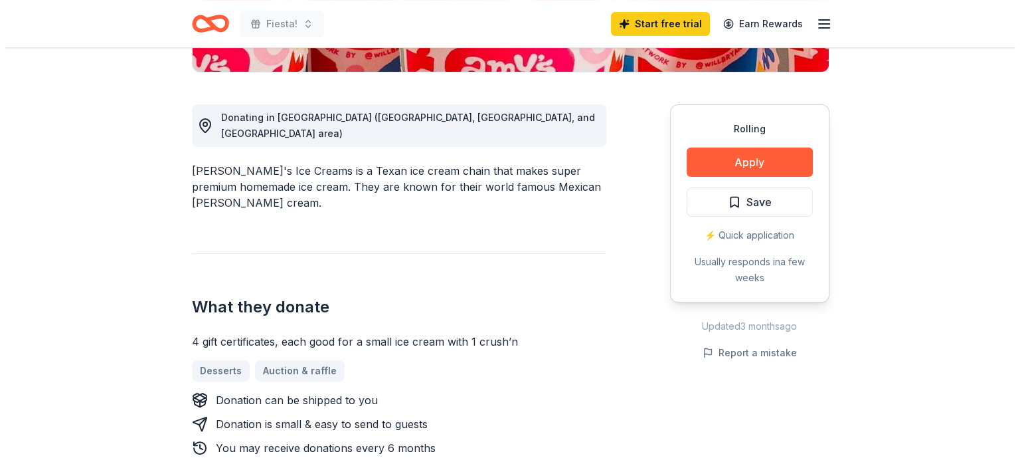
scroll to position [332, 0]
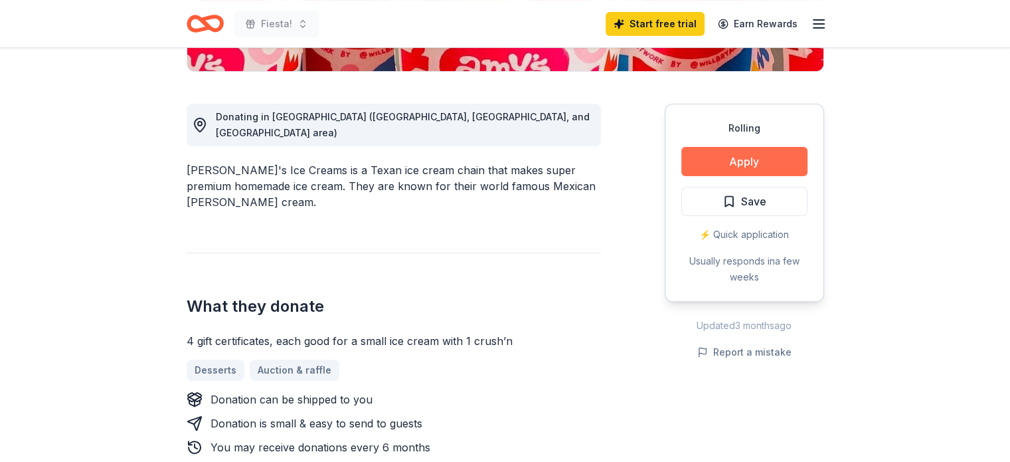
click at [733, 162] on button "Apply" at bounding box center [745, 161] width 126 height 29
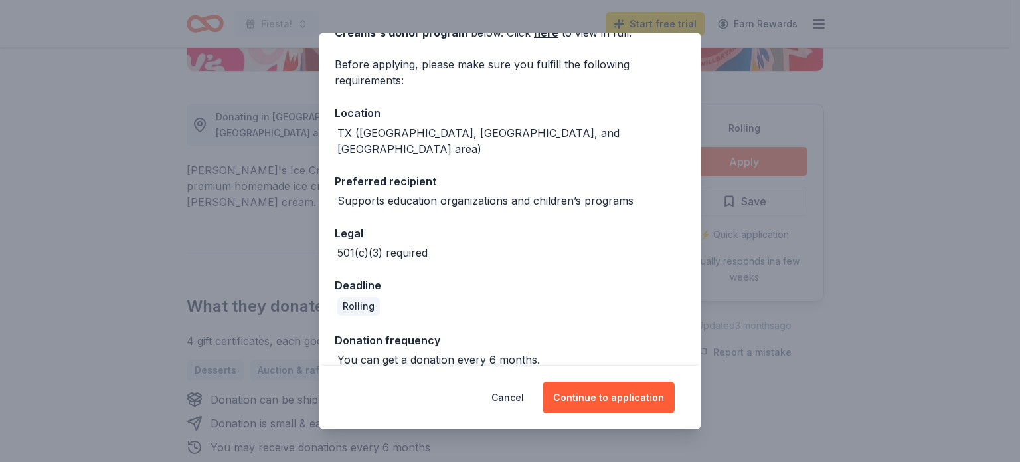
scroll to position [90, 0]
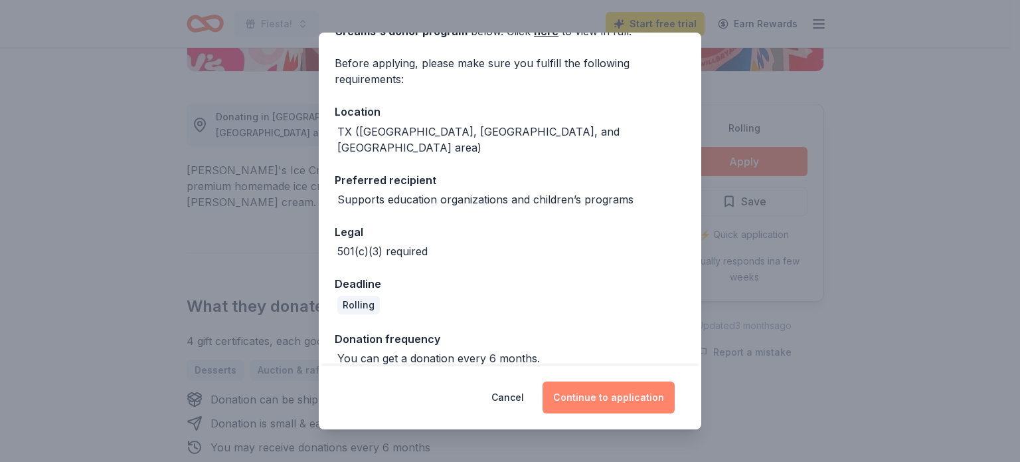
click at [613, 403] on button "Continue to application" at bounding box center [609, 397] width 132 height 32
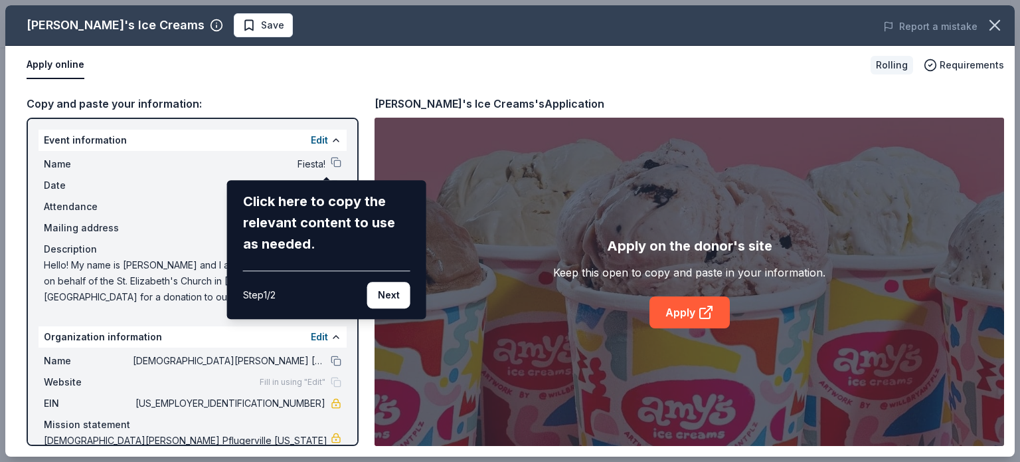
click at [326, 161] on div "Amy's Ice Creams Save Report a mistake Apply online Rolling Requirements Copy a…" at bounding box center [510, 230] width 1010 height 451
click at [386, 297] on button "Next" at bounding box center [388, 295] width 43 height 27
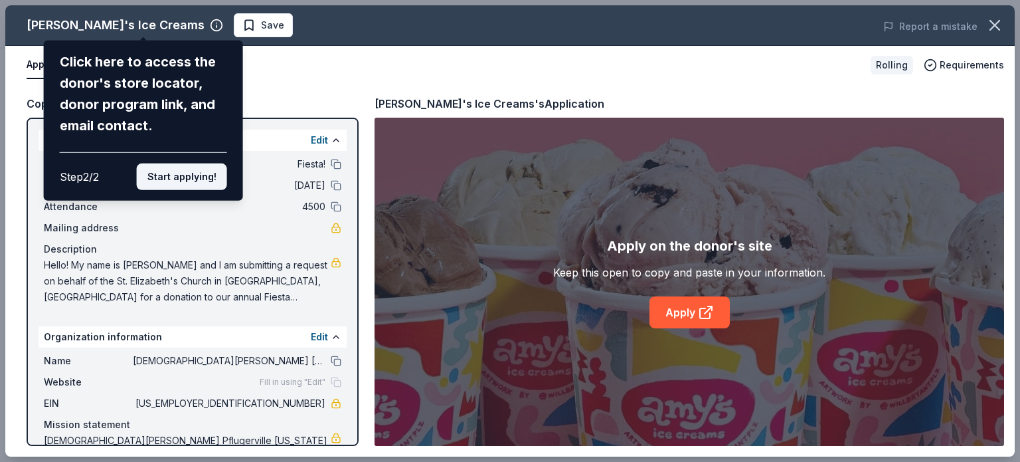
click at [184, 175] on button "Start applying!" at bounding box center [182, 176] width 90 height 27
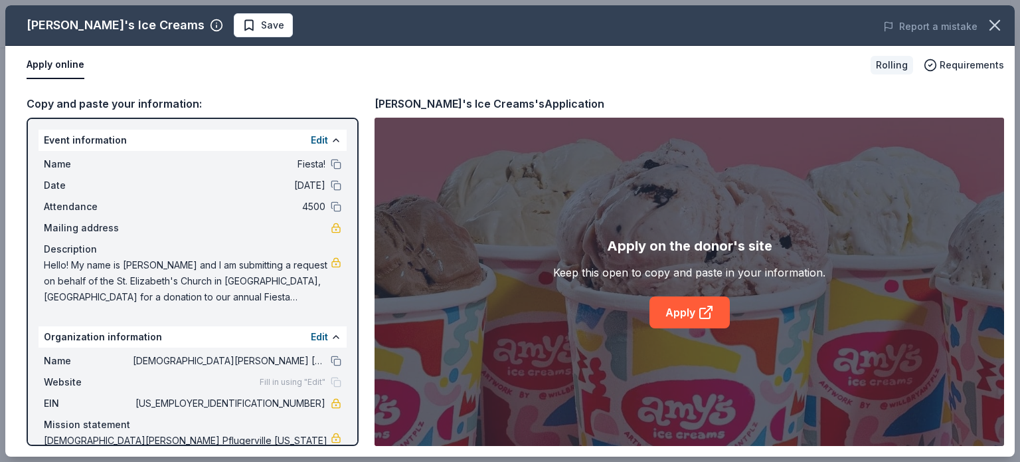
click at [327, 161] on div "Amy's Ice Creams Save Report a mistake Apply online Rolling Requirements Copy a…" at bounding box center [510, 230] width 1010 height 451
click at [331, 161] on button at bounding box center [336, 164] width 11 height 11
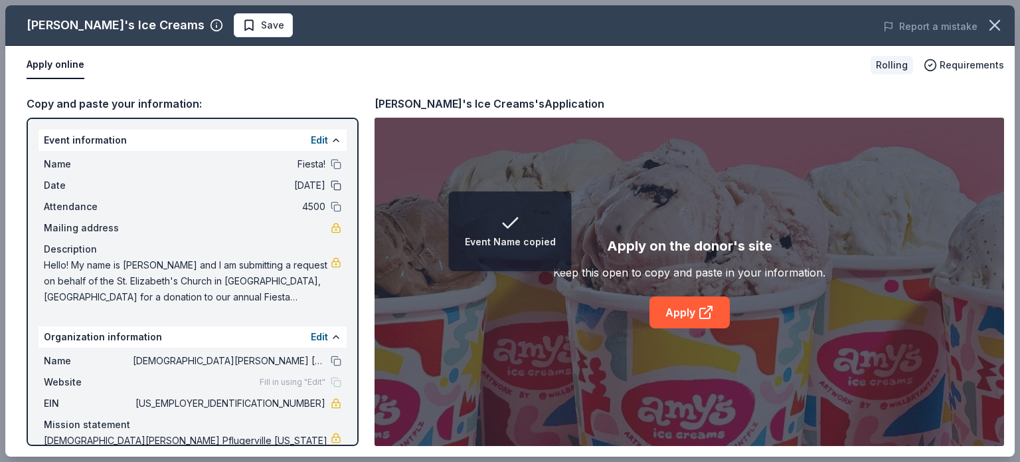
click at [331, 185] on button at bounding box center [336, 185] width 11 height 11
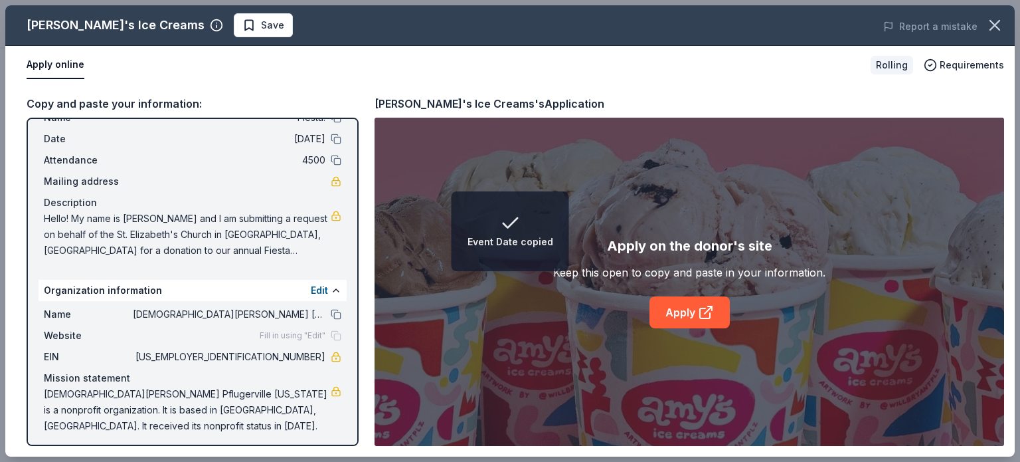
scroll to position [50, 0]
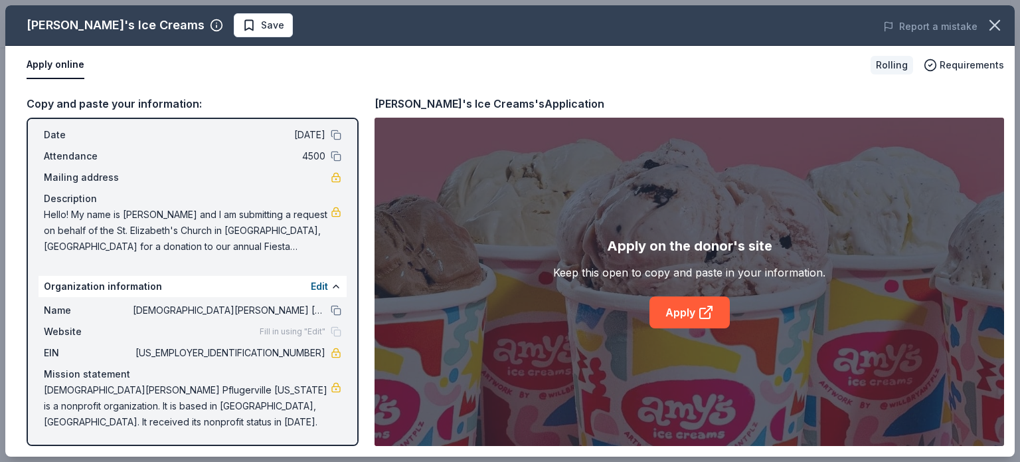
click at [324, 330] on div "Fill in using "Edit"" at bounding box center [301, 331] width 82 height 11
click at [331, 287] on button at bounding box center [336, 286] width 11 height 11
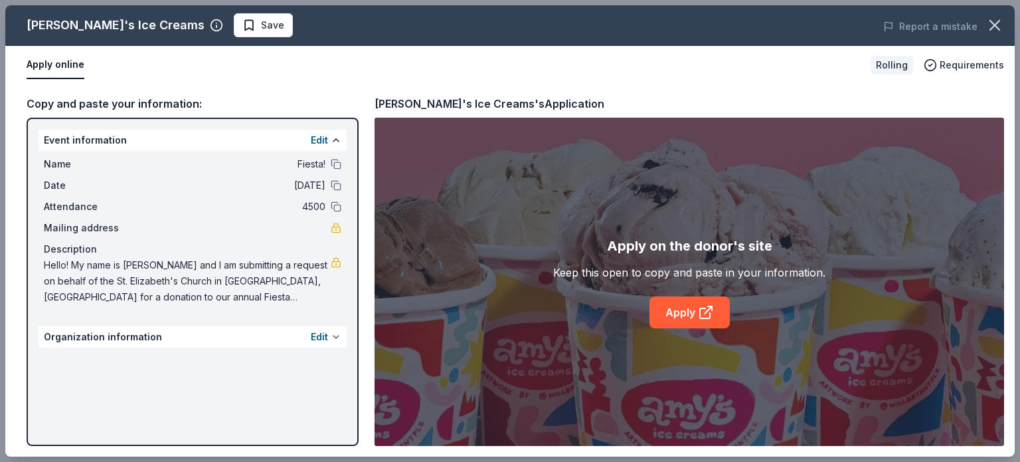
click at [337, 337] on button at bounding box center [336, 336] width 11 height 11
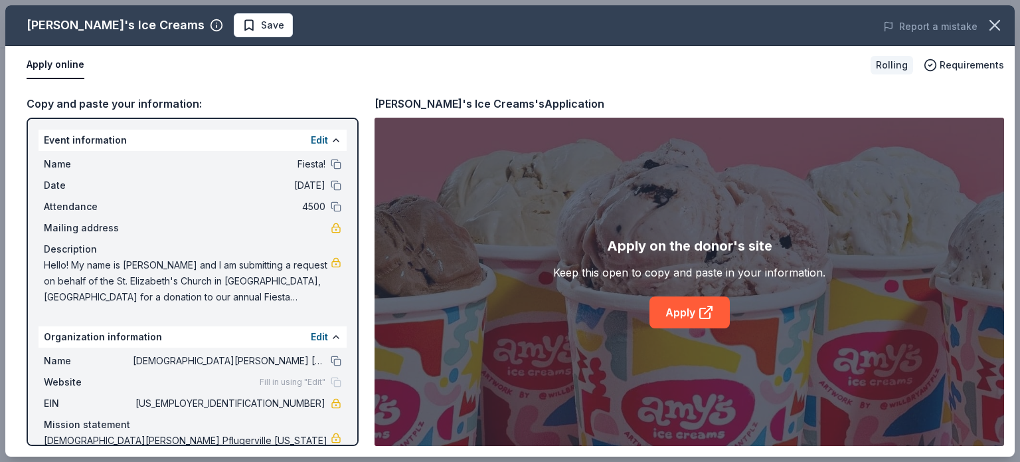
click at [275, 382] on span "Fill in using "Edit"" at bounding box center [293, 382] width 66 height 11
click at [687, 311] on link "Apply" at bounding box center [690, 312] width 80 height 32
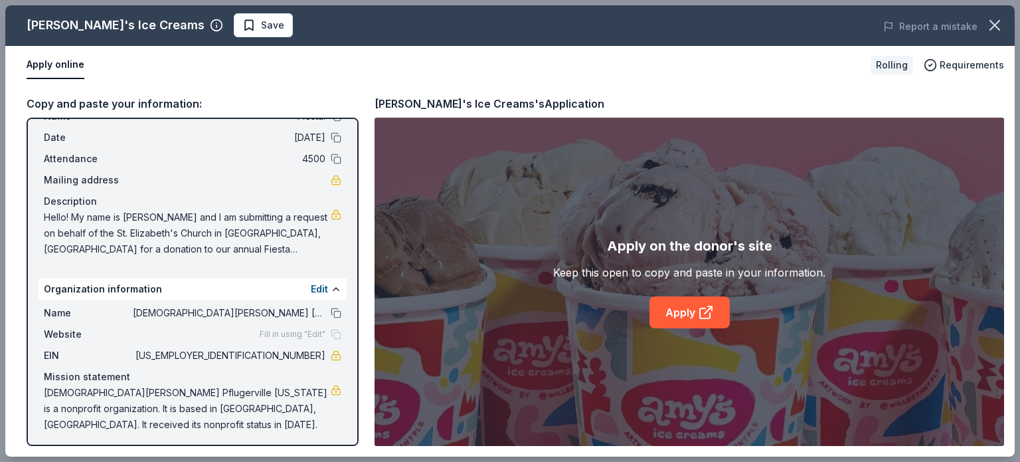
scroll to position [50, 0]
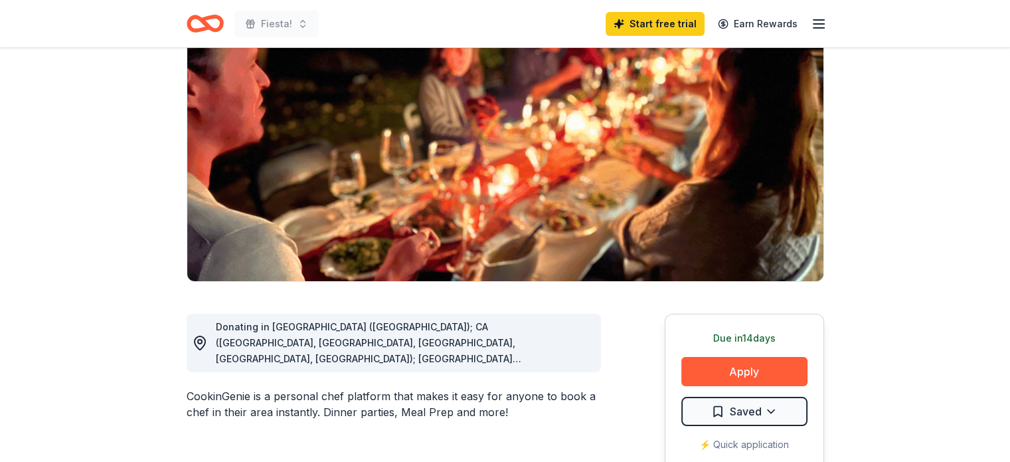
scroll to position [221, 0]
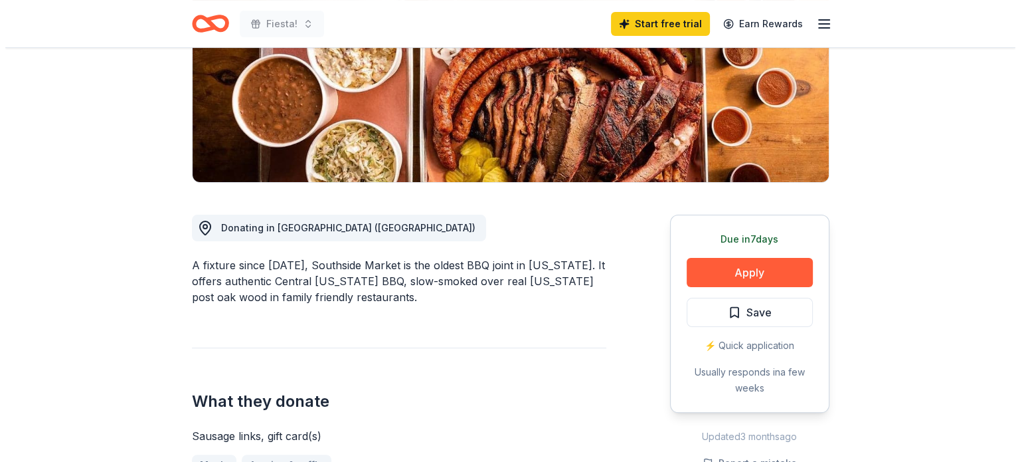
scroll to position [332, 0]
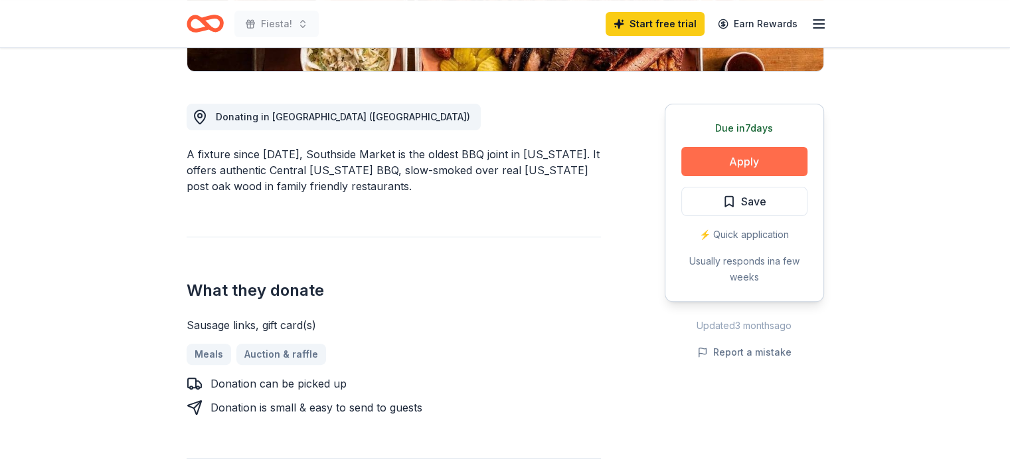
click at [731, 162] on button "Apply" at bounding box center [745, 161] width 126 height 29
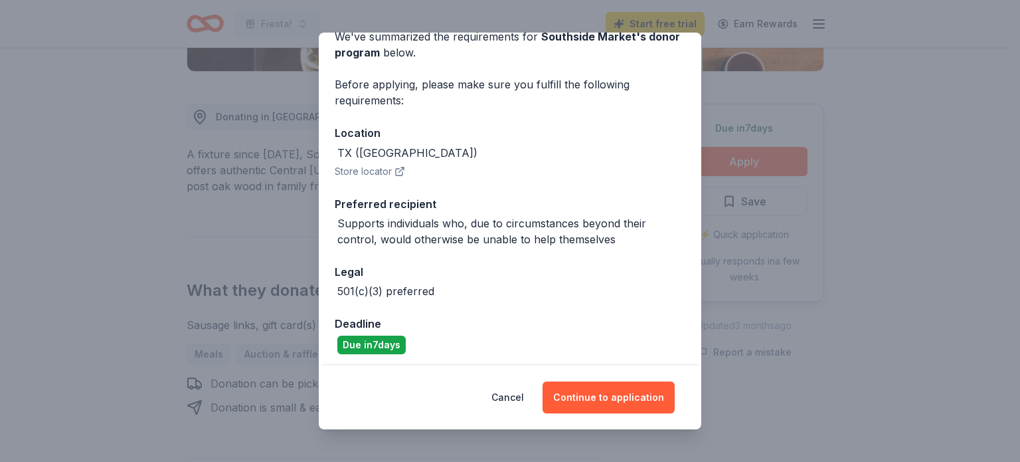
scroll to position [72, 0]
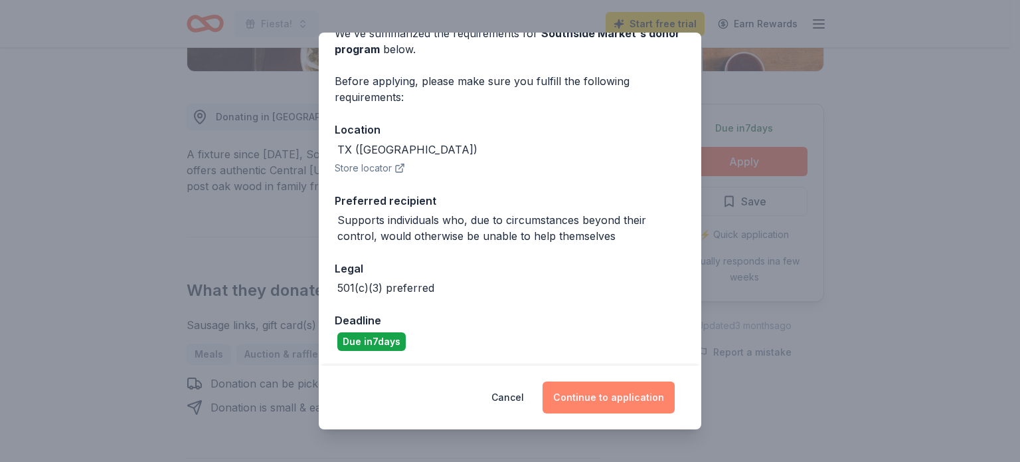
click at [624, 399] on button "Continue to application" at bounding box center [609, 397] width 132 height 32
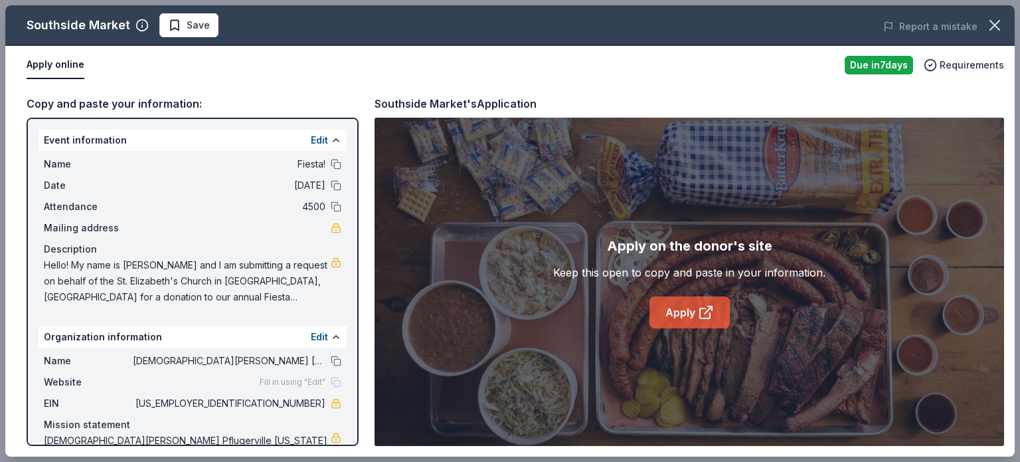
click at [682, 323] on link "Apply" at bounding box center [690, 312] width 80 height 32
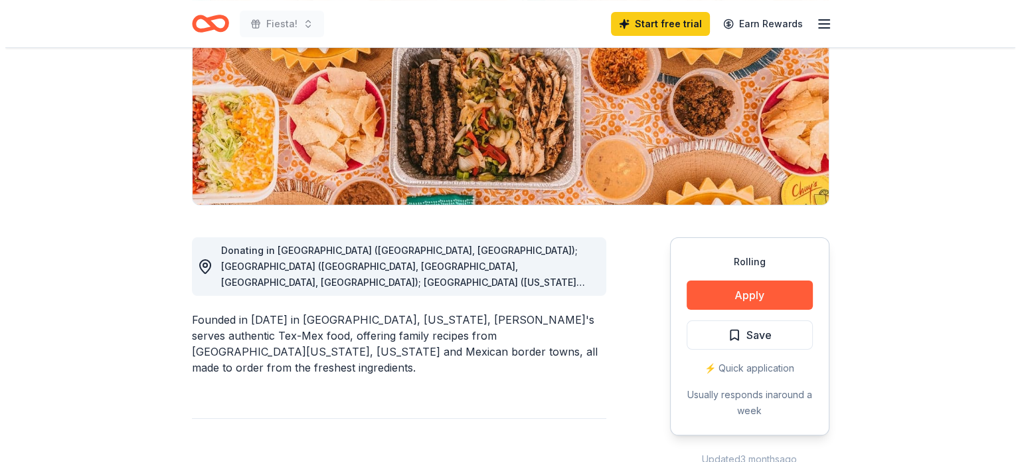
scroll to position [221, 0]
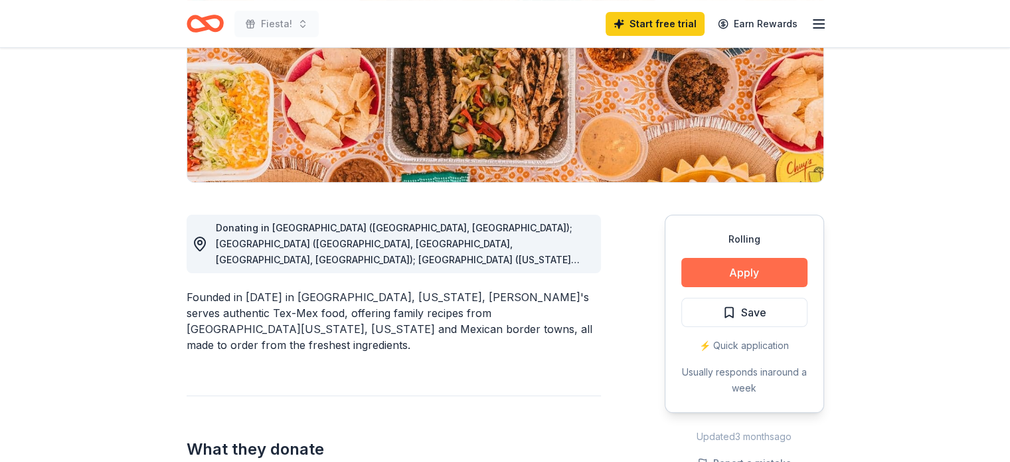
click at [720, 268] on button "Apply" at bounding box center [745, 272] width 126 height 29
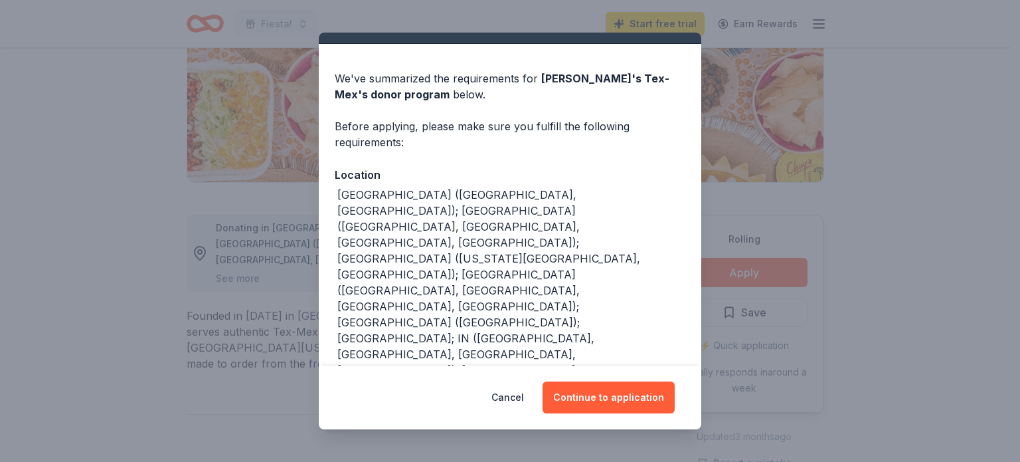
scroll to position [61, 0]
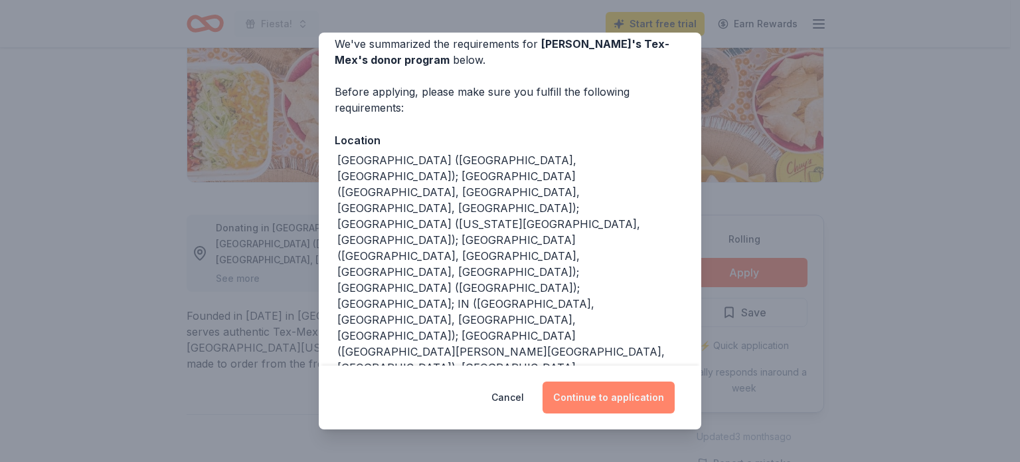
click at [614, 396] on button "Continue to application" at bounding box center [609, 397] width 132 height 32
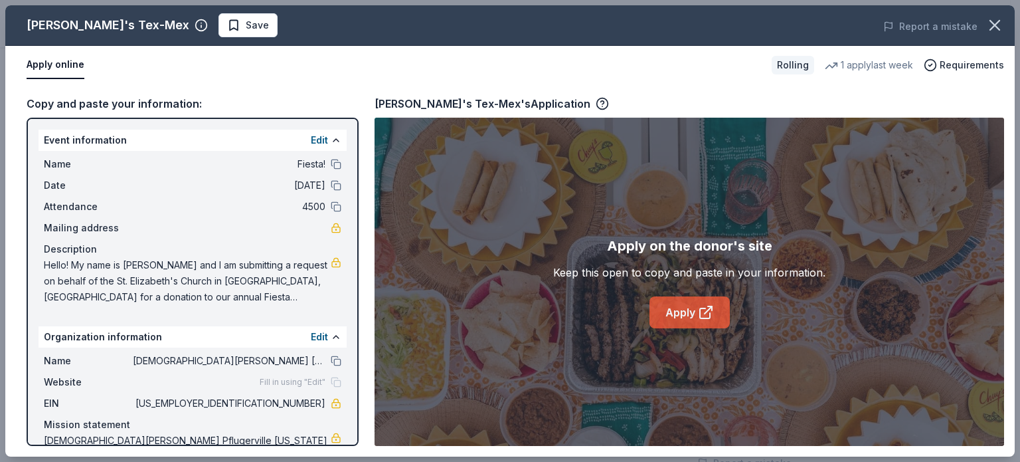
click at [696, 308] on link "Apply" at bounding box center [690, 312] width 80 height 32
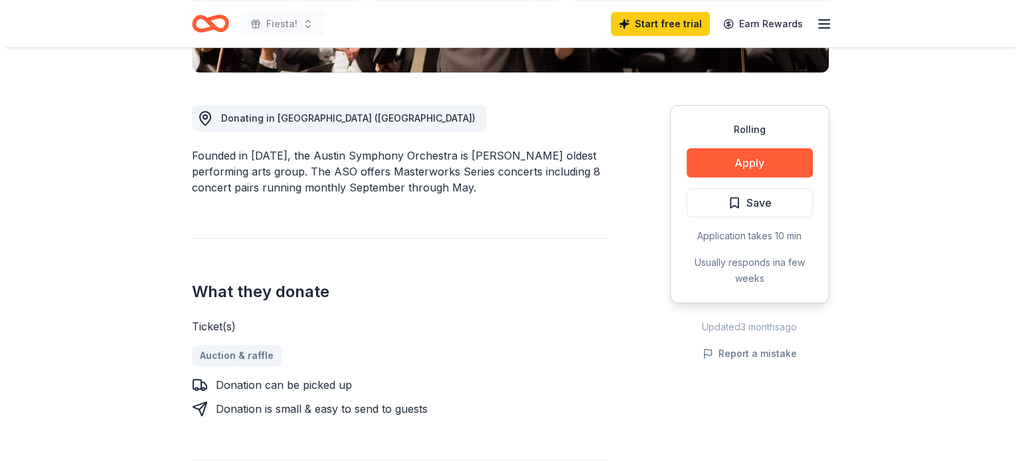
scroll to position [332, 0]
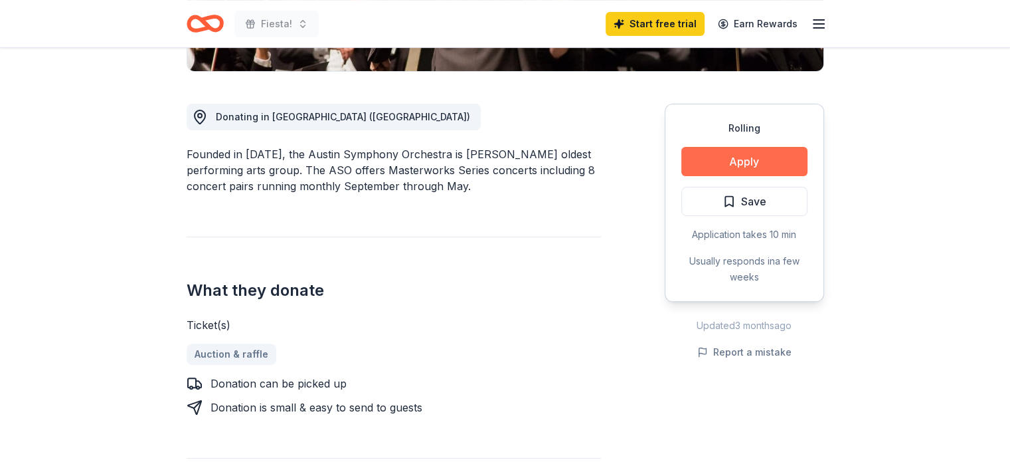
click at [748, 159] on button "Apply" at bounding box center [745, 161] width 126 height 29
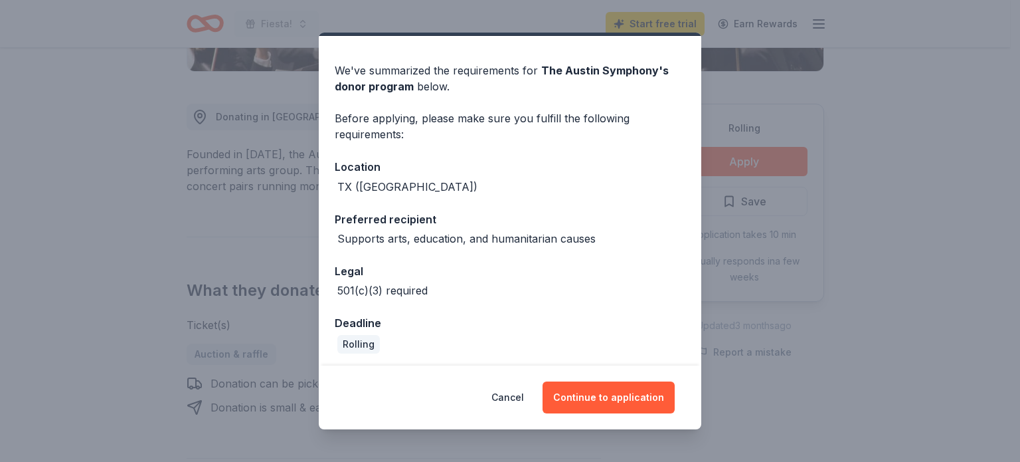
scroll to position [37, 0]
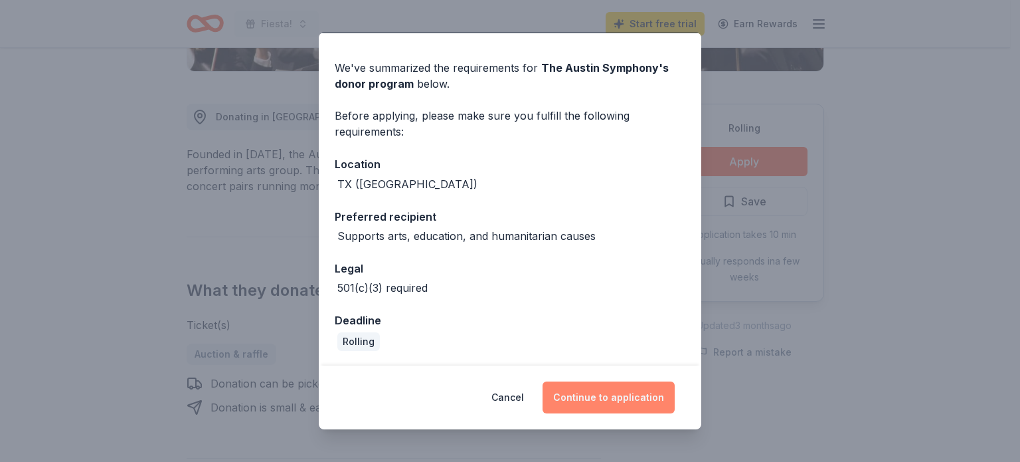
click at [611, 397] on button "Continue to application" at bounding box center [609, 397] width 132 height 32
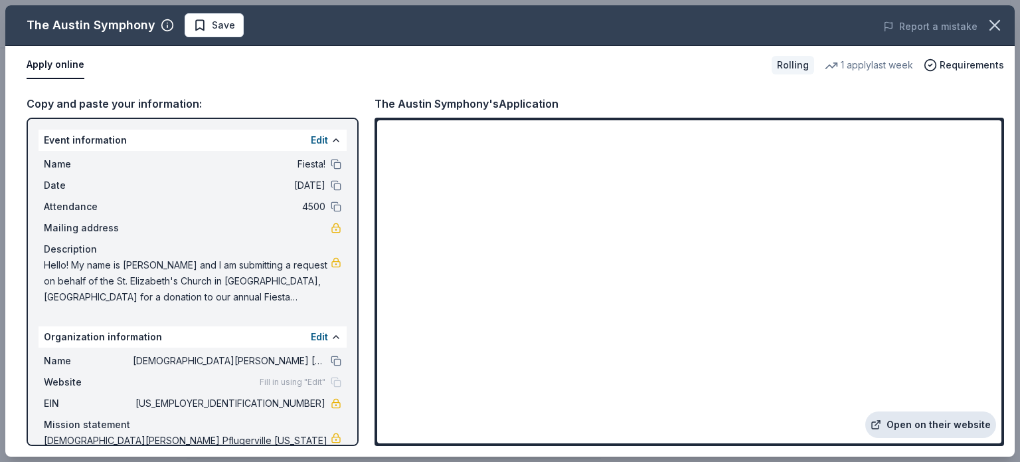
click at [949, 427] on link "Open on their website" at bounding box center [931, 424] width 131 height 27
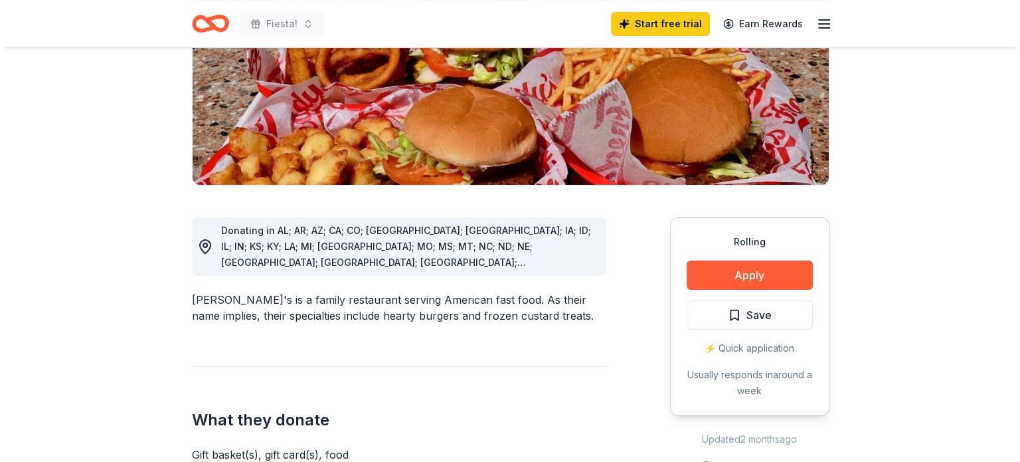
scroll to position [332, 0]
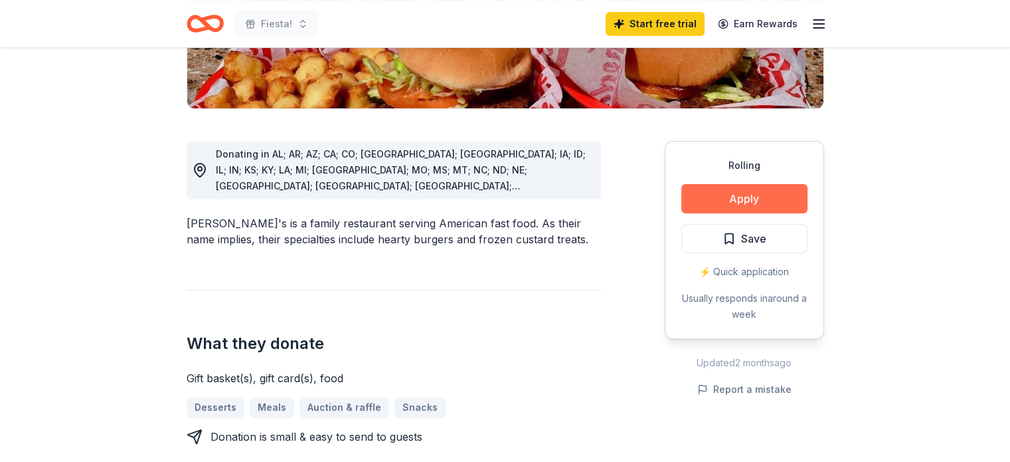
click at [736, 184] on button "Apply" at bounding box center [745, 198] width 126 height 29
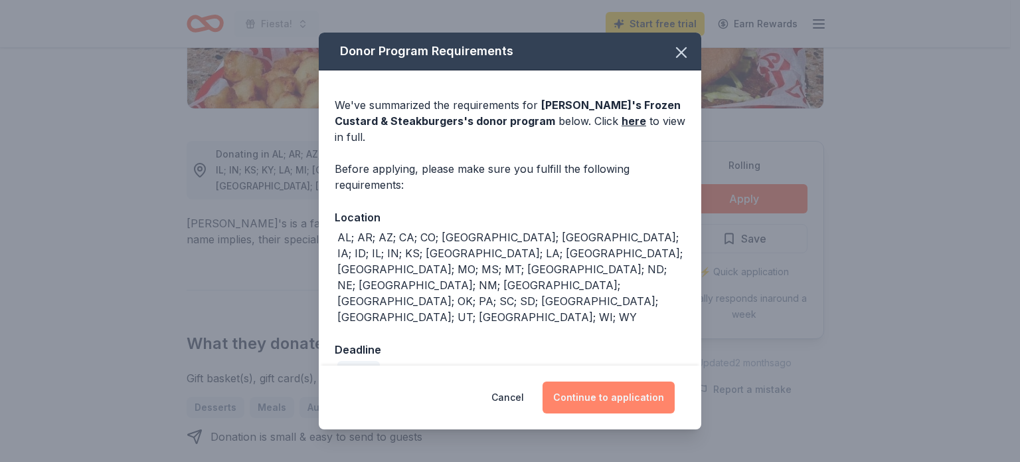
click at [603, 386] on button "Continue to application" at bounding box center [609, 397] width 132 height 32
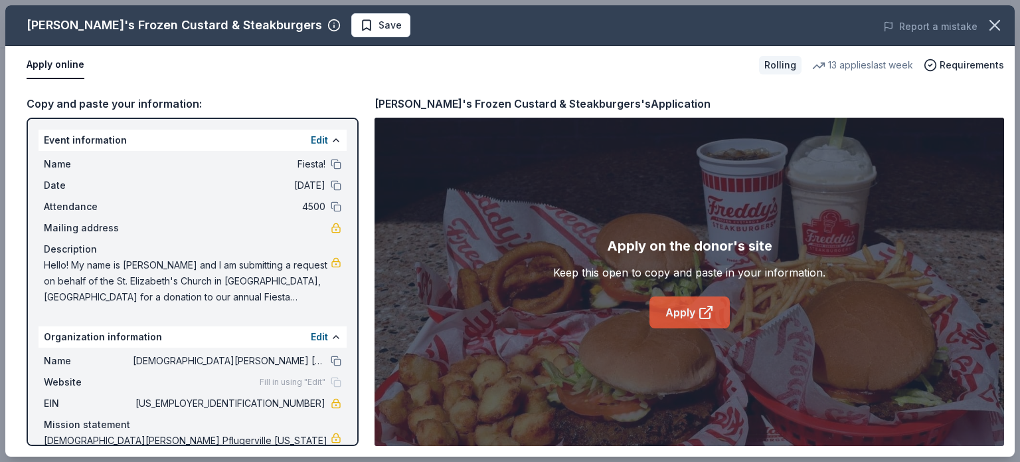
click at [680, 316] on link "Apply" at bounding box center [690, 312] width 80 height 32
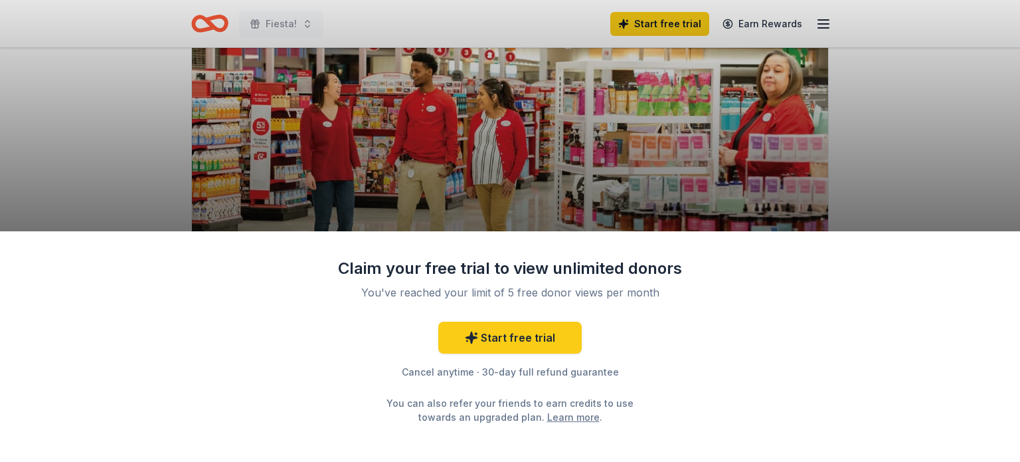
scroll to position [110, 0]
click at [463, 175] on div "Claim your free trial to view unlimited donors You've reached your limit of 5 f…" at bounding box center [510, 231] width 1020 height 462
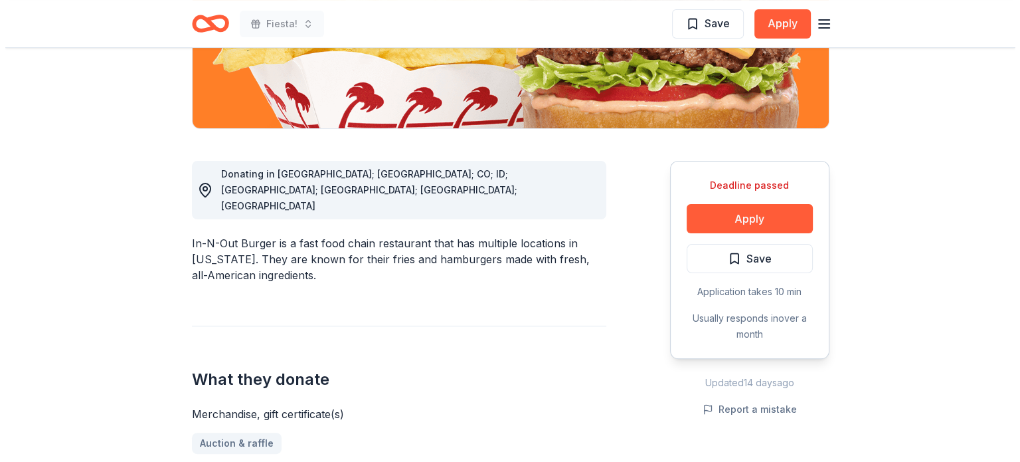
scroll to position [332, 0]
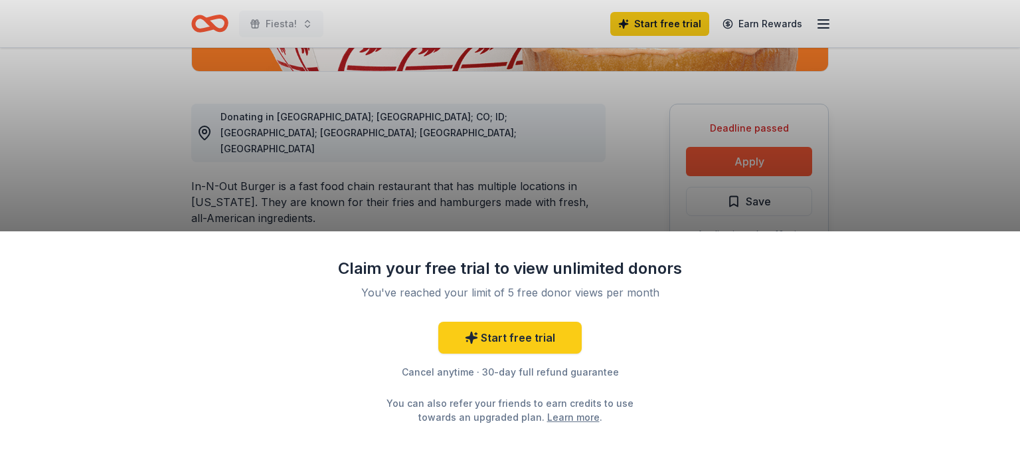
click at [551, 217] on div "Claim your free trial to view unlimited donors You've reached your limit of 5 f…" at bounding box center [510, 231] width 1020 height 462
click at [605, 177] on div "Claim your free trial to view unlimited donors You've reached your limit of 5 f…" at bounding box center [510, 231] width 1020 height 462
click at [597, 162] on div "Claim your free trial to view unlimited donors You've reached your limit of 5 f…" at bounding box center [510, 231] width 1020 height 462
